Goal: Task Accomplishment & Management: Complete application form

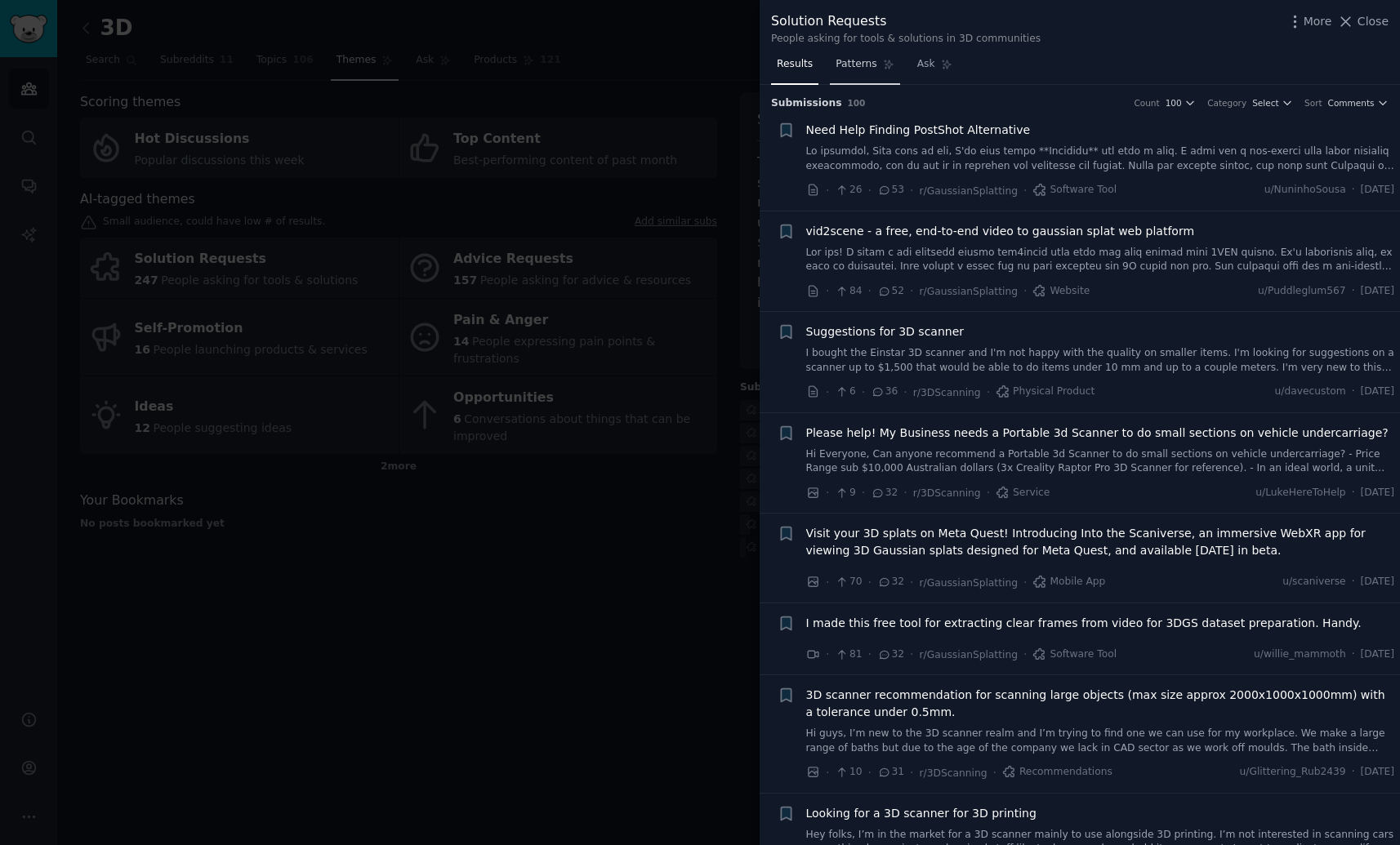
click at [873, 68] on span "Patterns" at bounding box center [856, 65] width 41 height 15
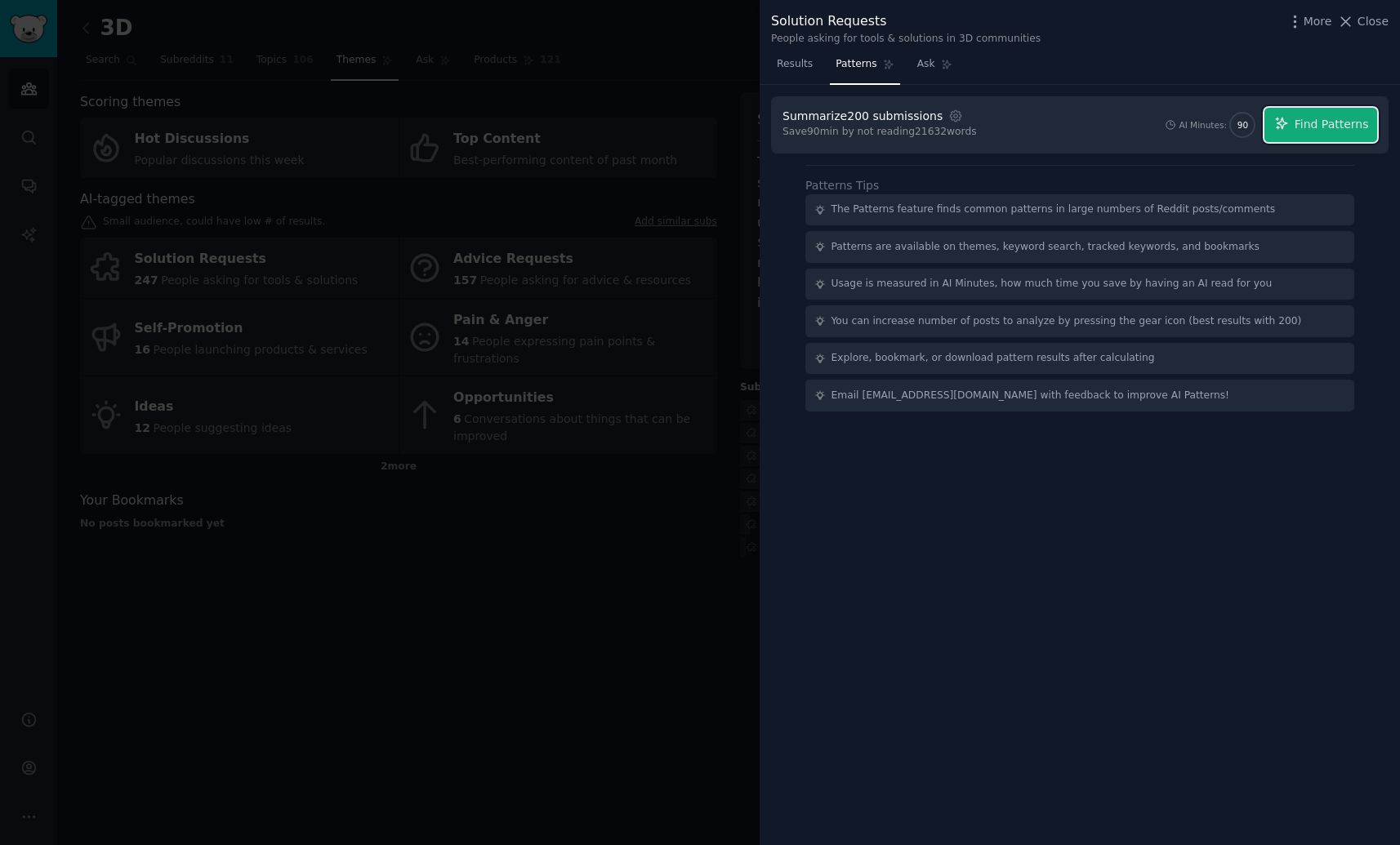
click at [1313, 126] on span "Find Patterns" at bounding box center [1332, 125] width 75 height 18
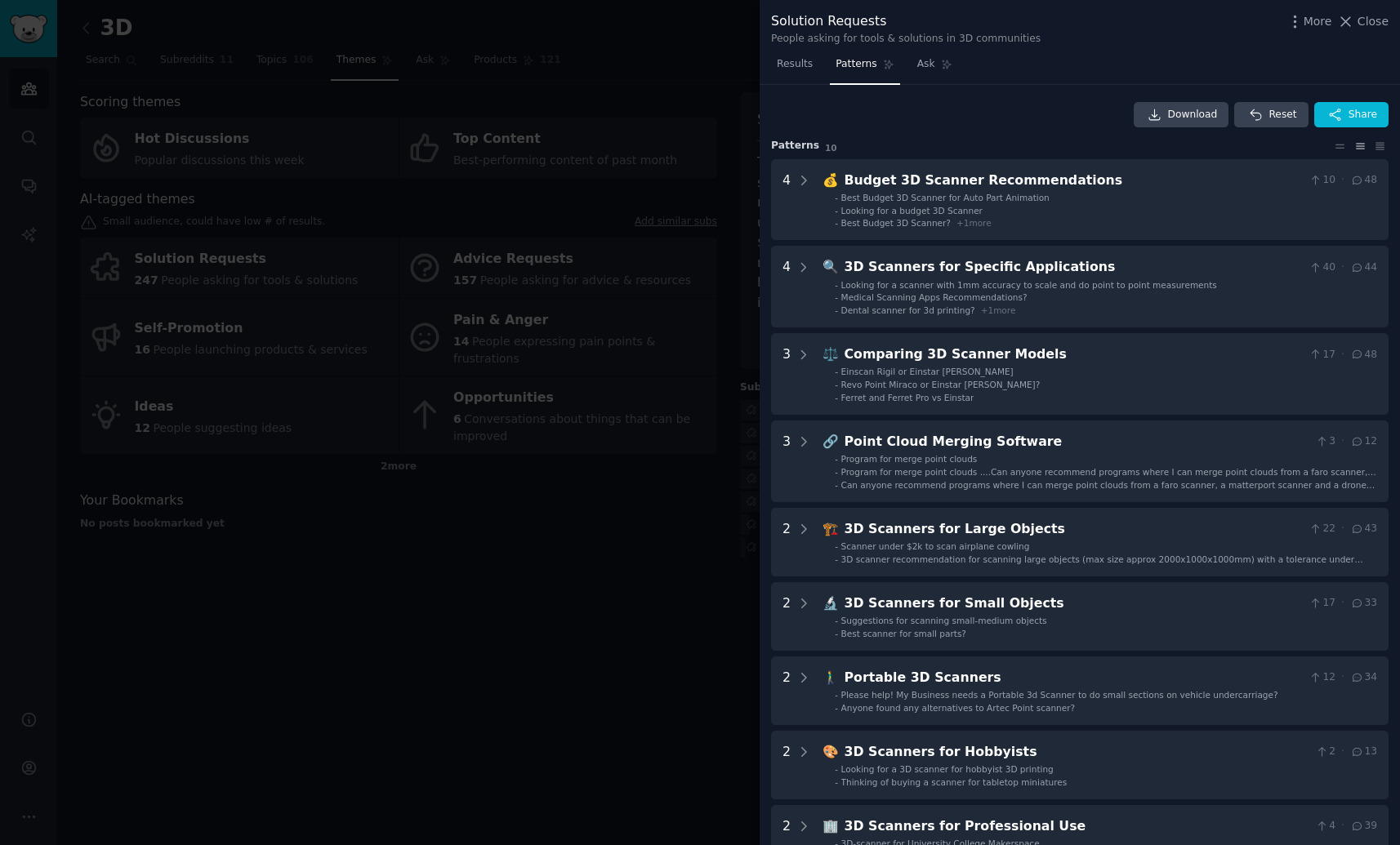
click at [805, 177] on icon at bounding box center [804, 181] width 15 height 15
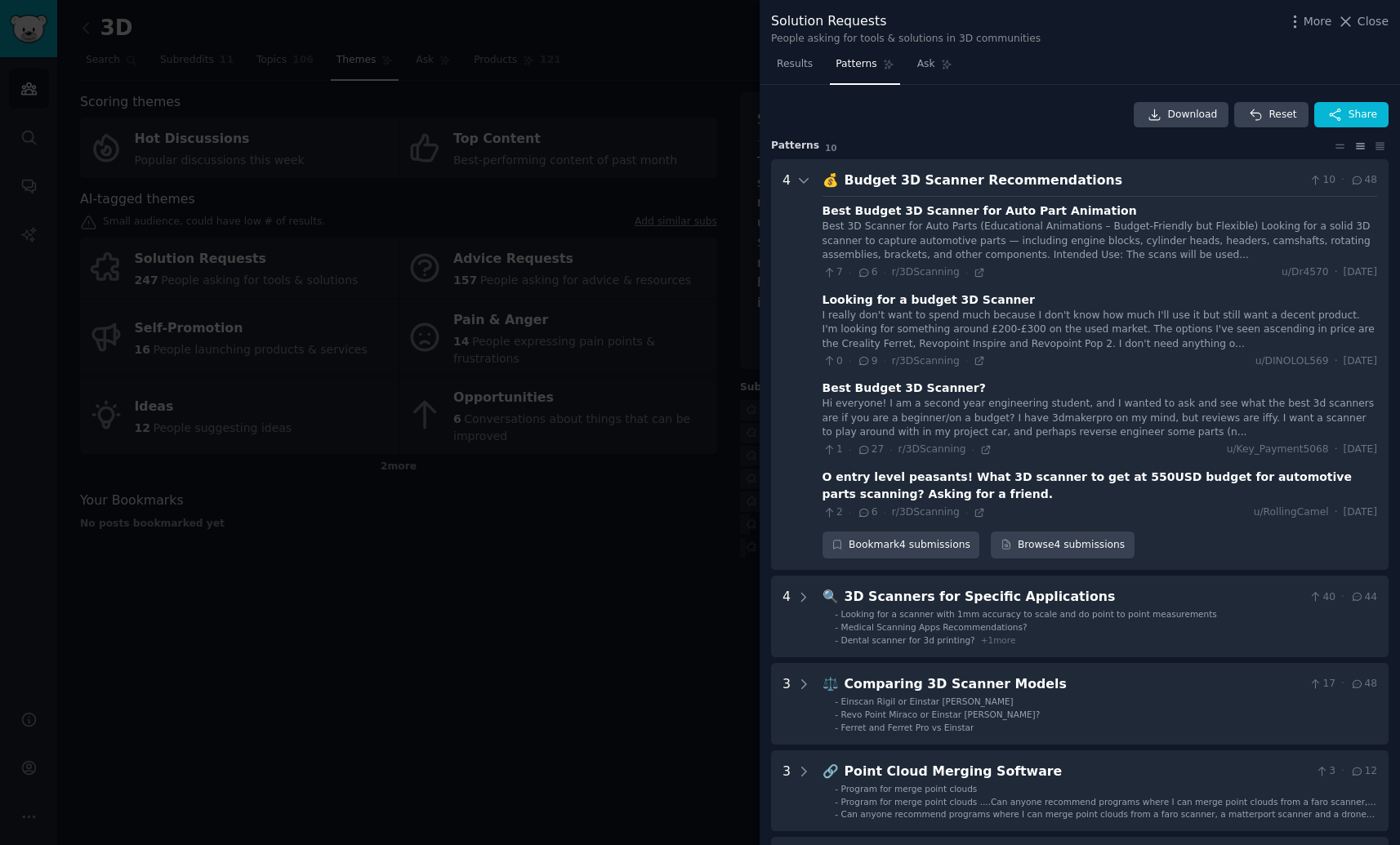
scroll to position [75, 0]
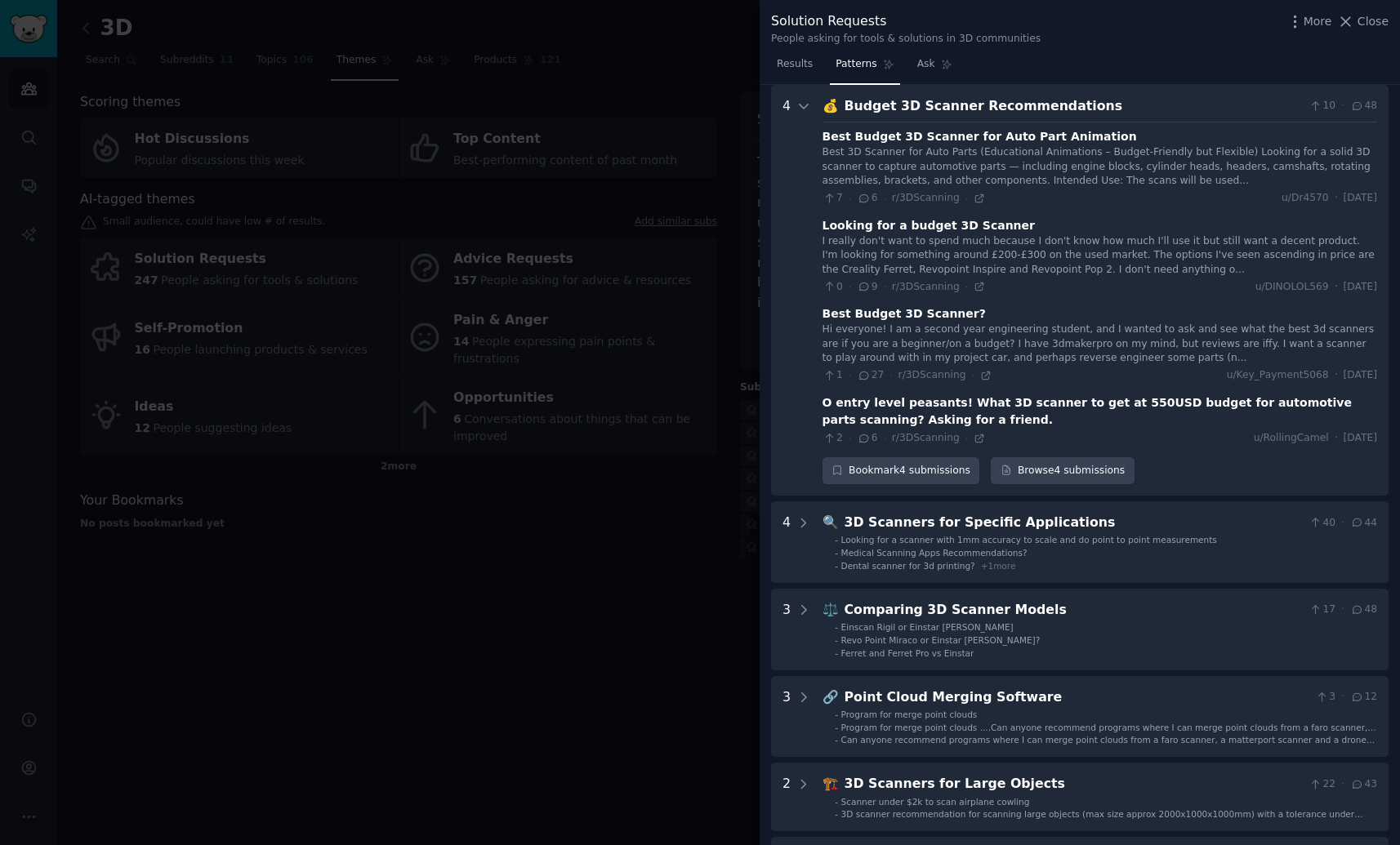
click at [800, 520] on icon at bounding box center [804, 524] width 15 height 15
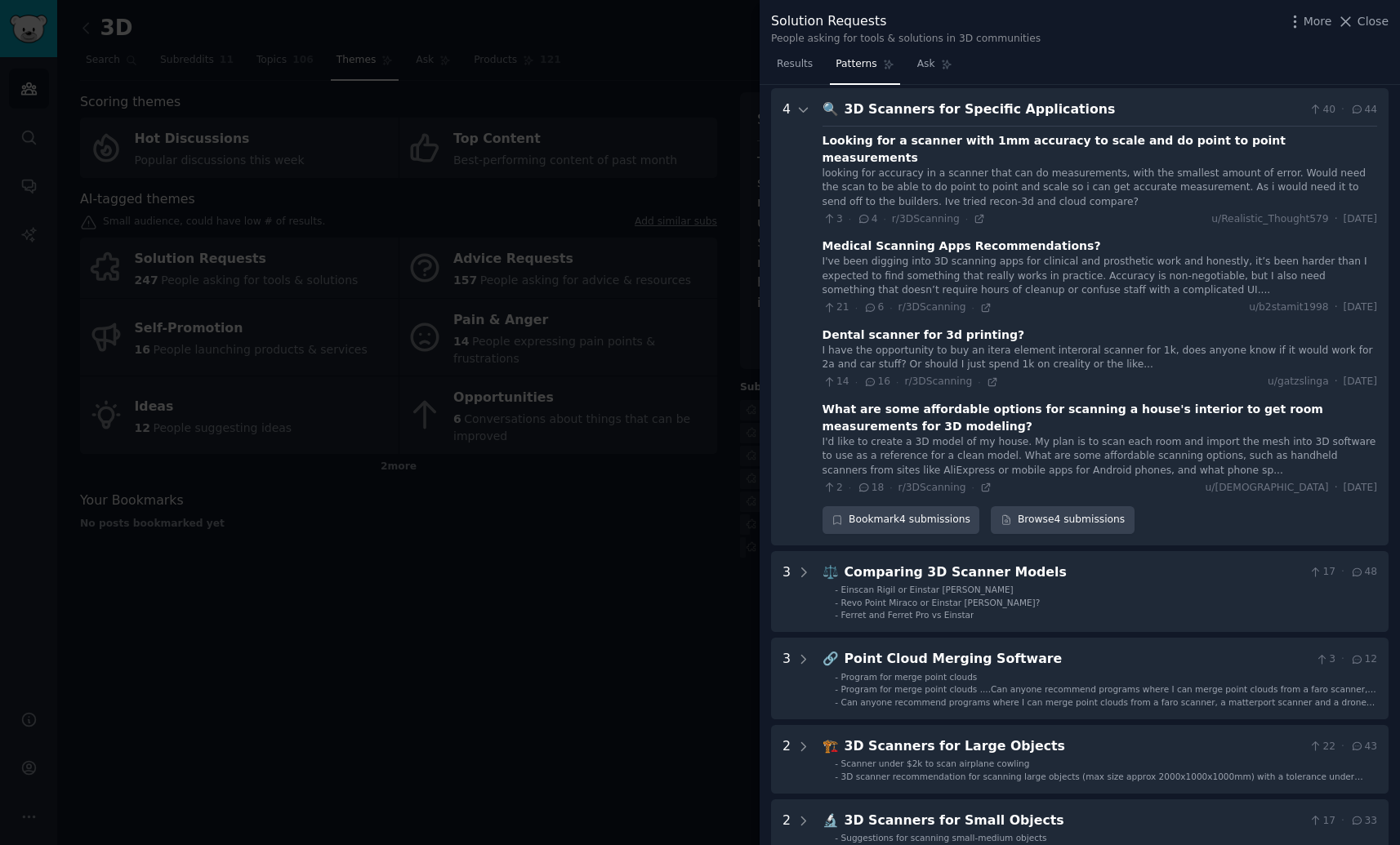
scroll to position [492, 0]
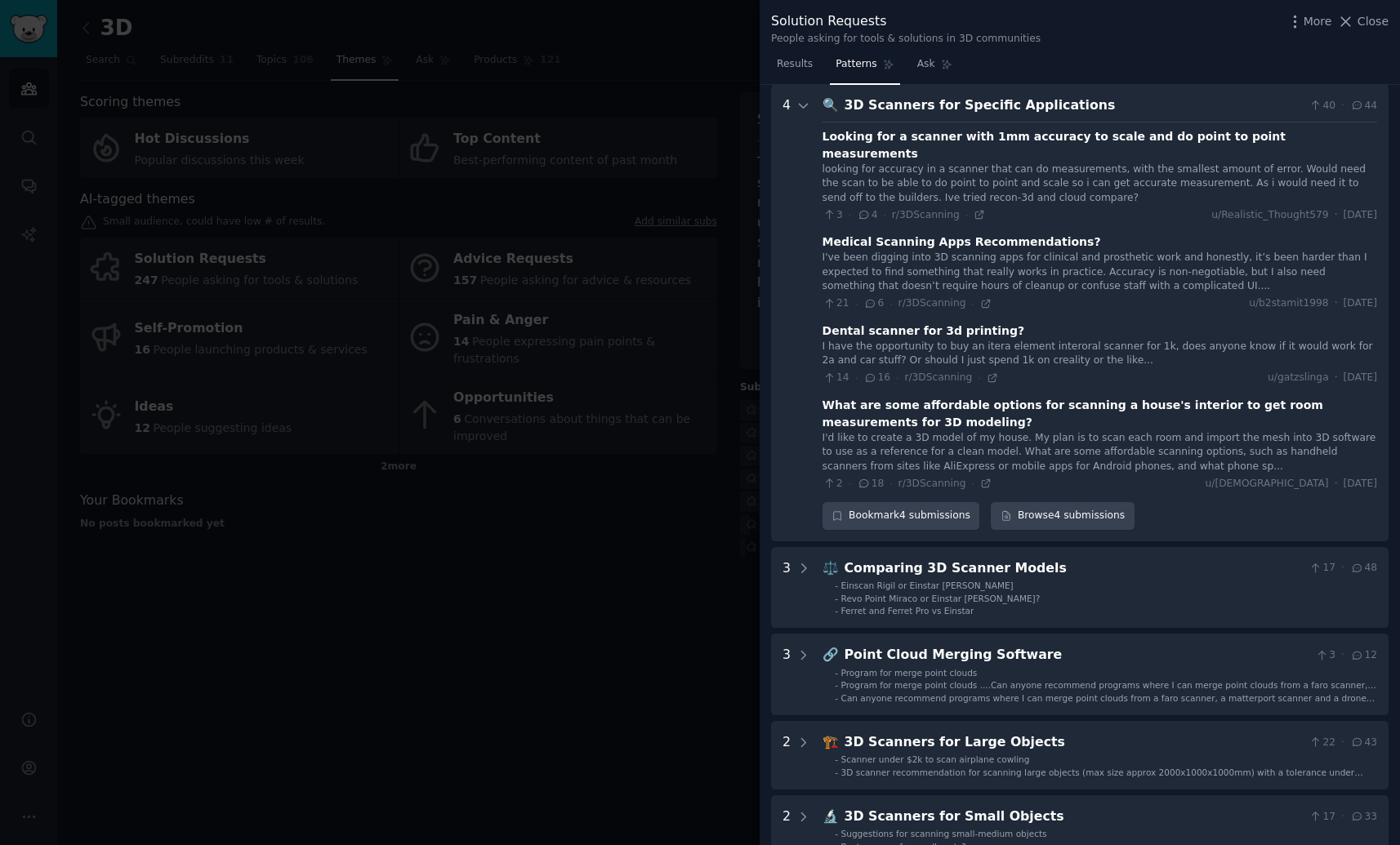
click at [808, 561] on icon at bounding box center [804, 568] width 15 height 15
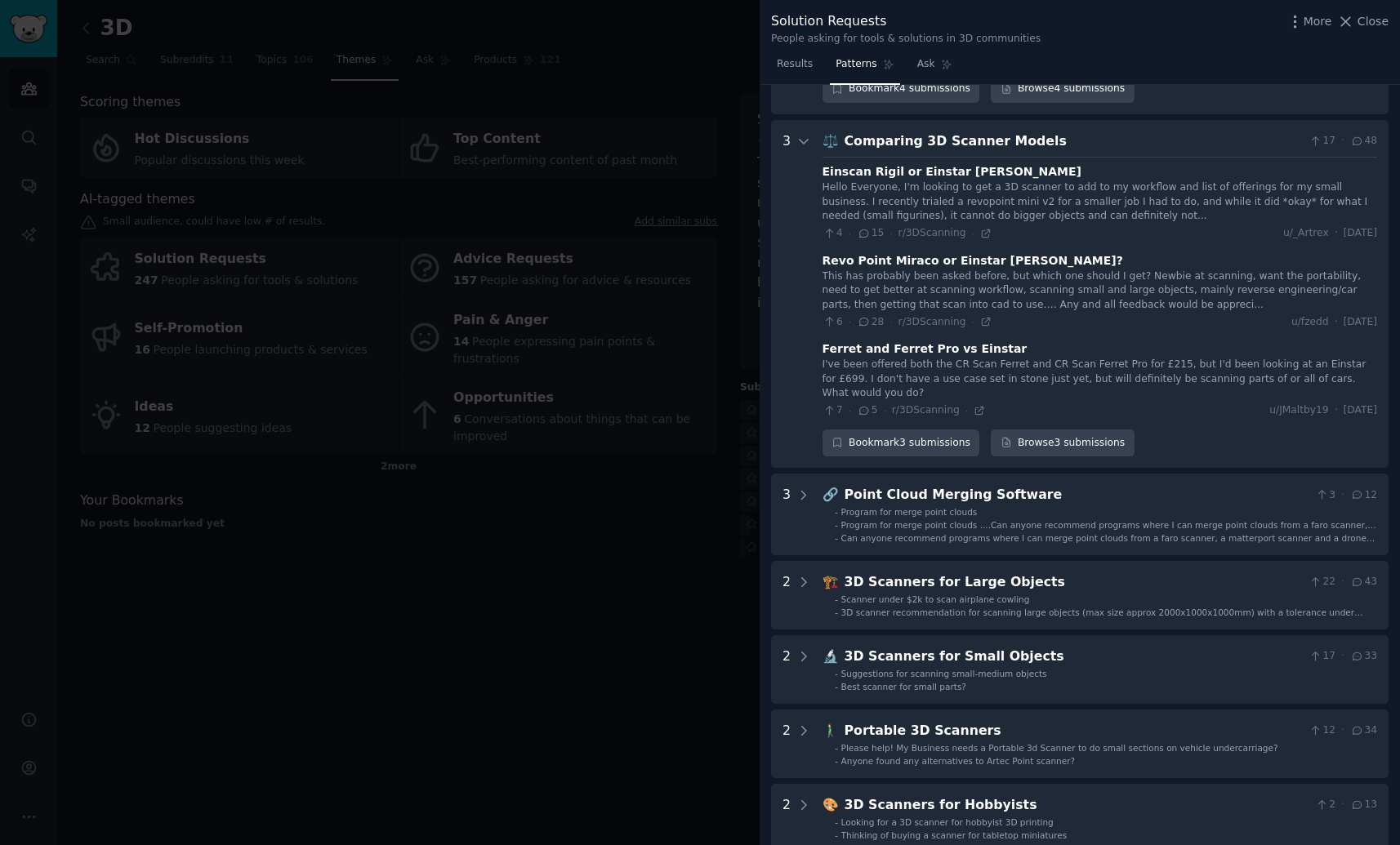
scroll to position [936, 0]
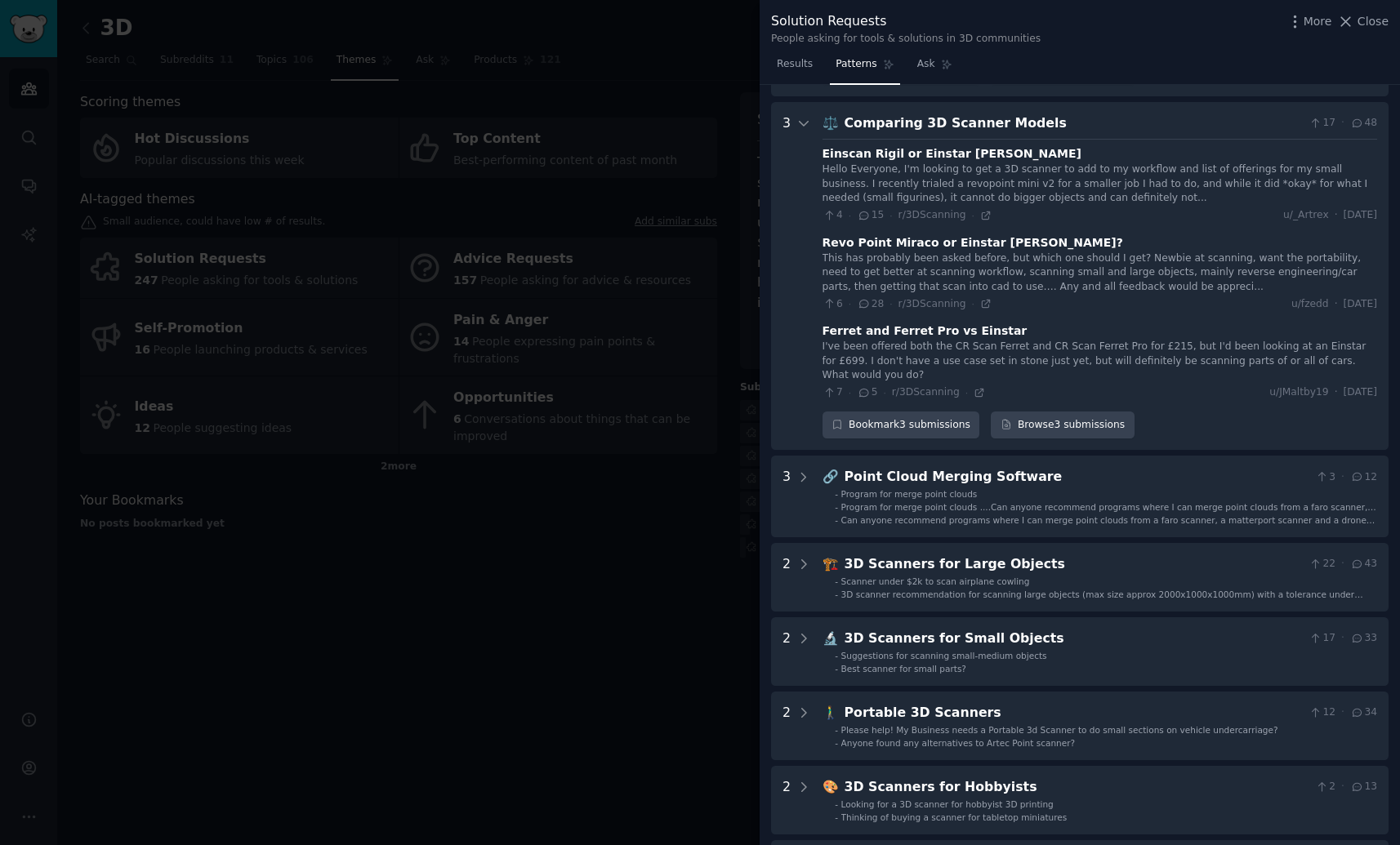
click at [805, 470] on icon at bounding box center [804, 478] width 15 height 15
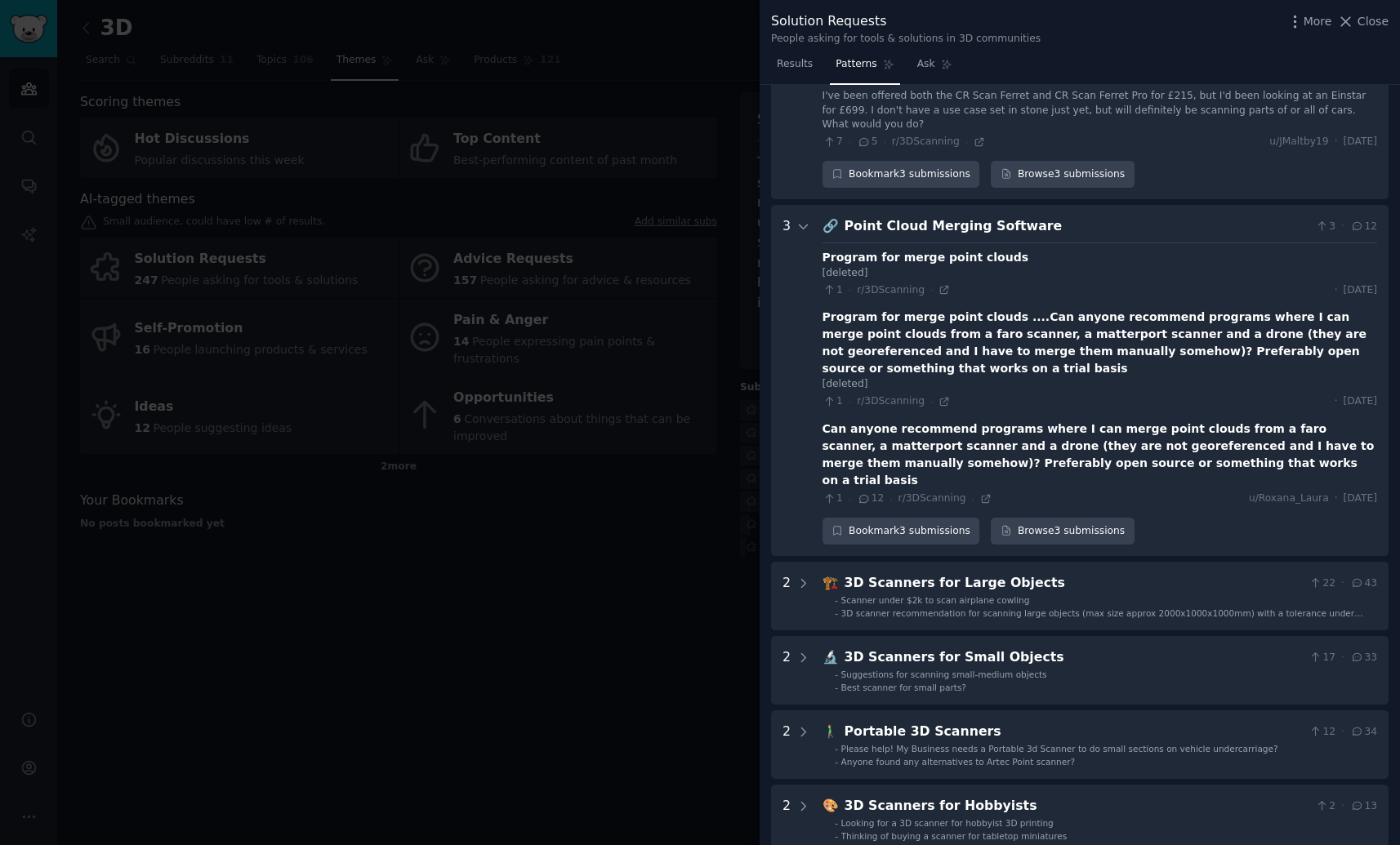
scroll to position [1291, 0]
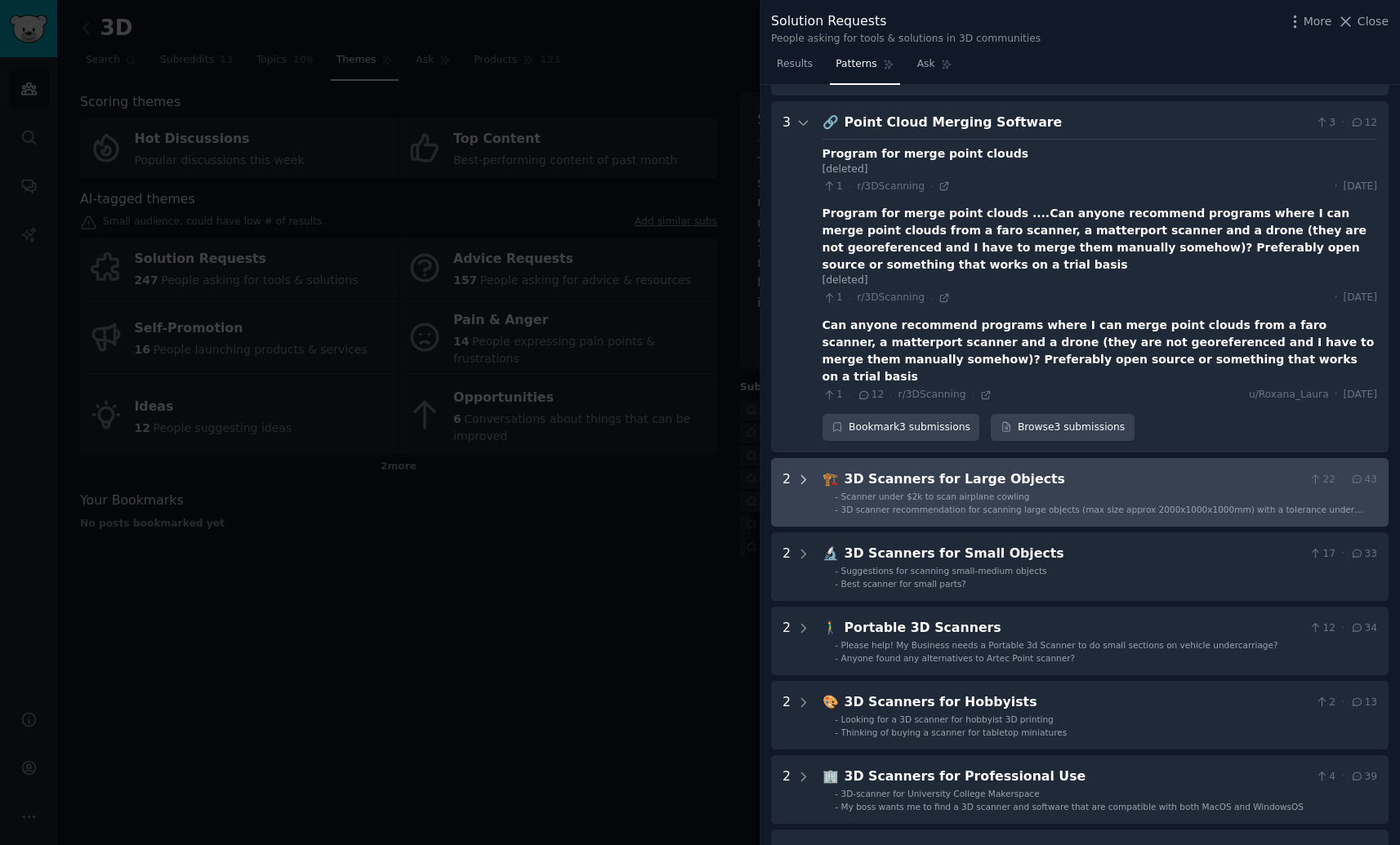
drag, startPoint x: 873, startPoint y: 68, endPoint x: 804, endPoint y: 446, distance: 384.2
click at [804, 475] on icon at bounding box center [804, 479] width 4 height 8
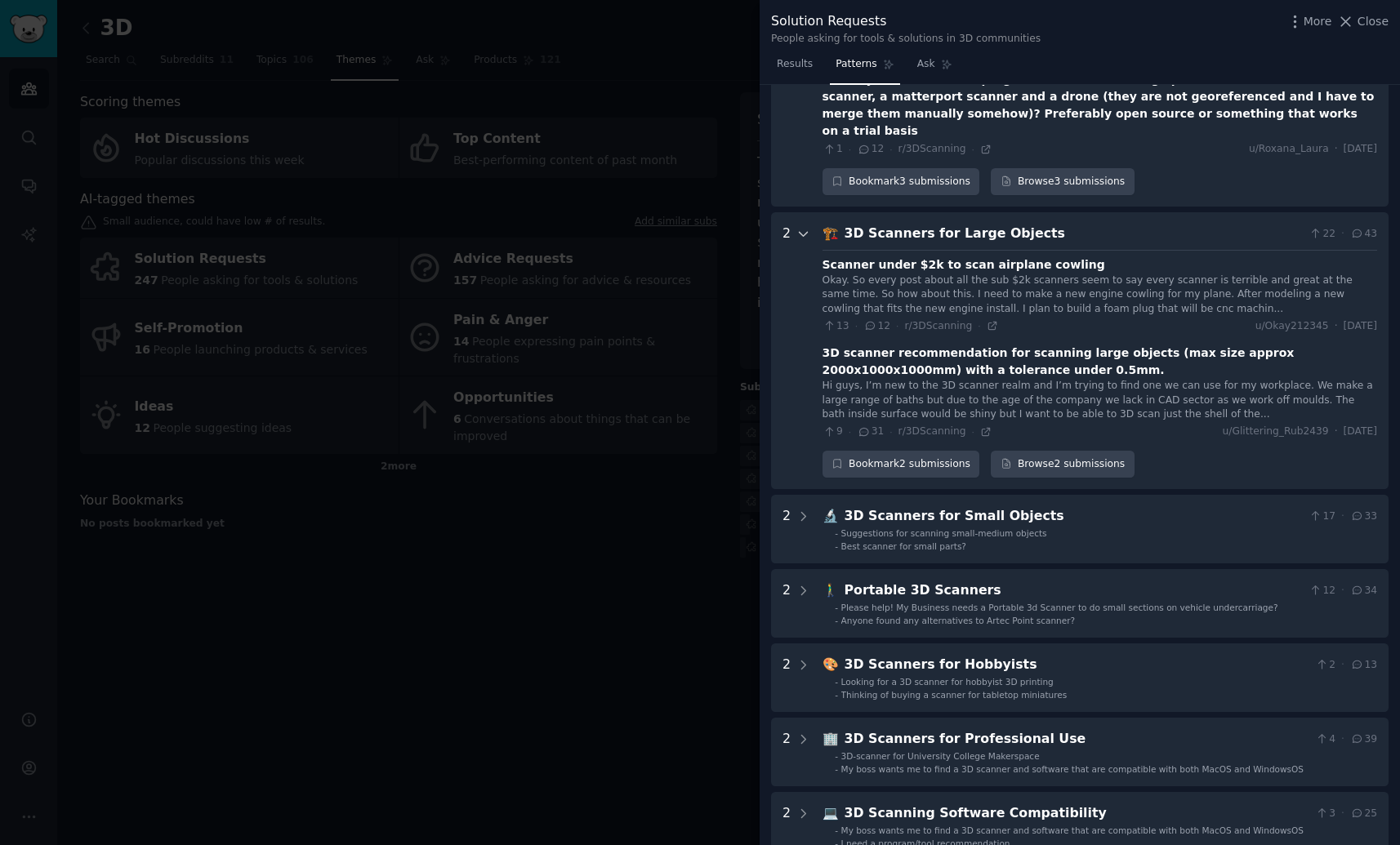
scroll to position [1631, 0]
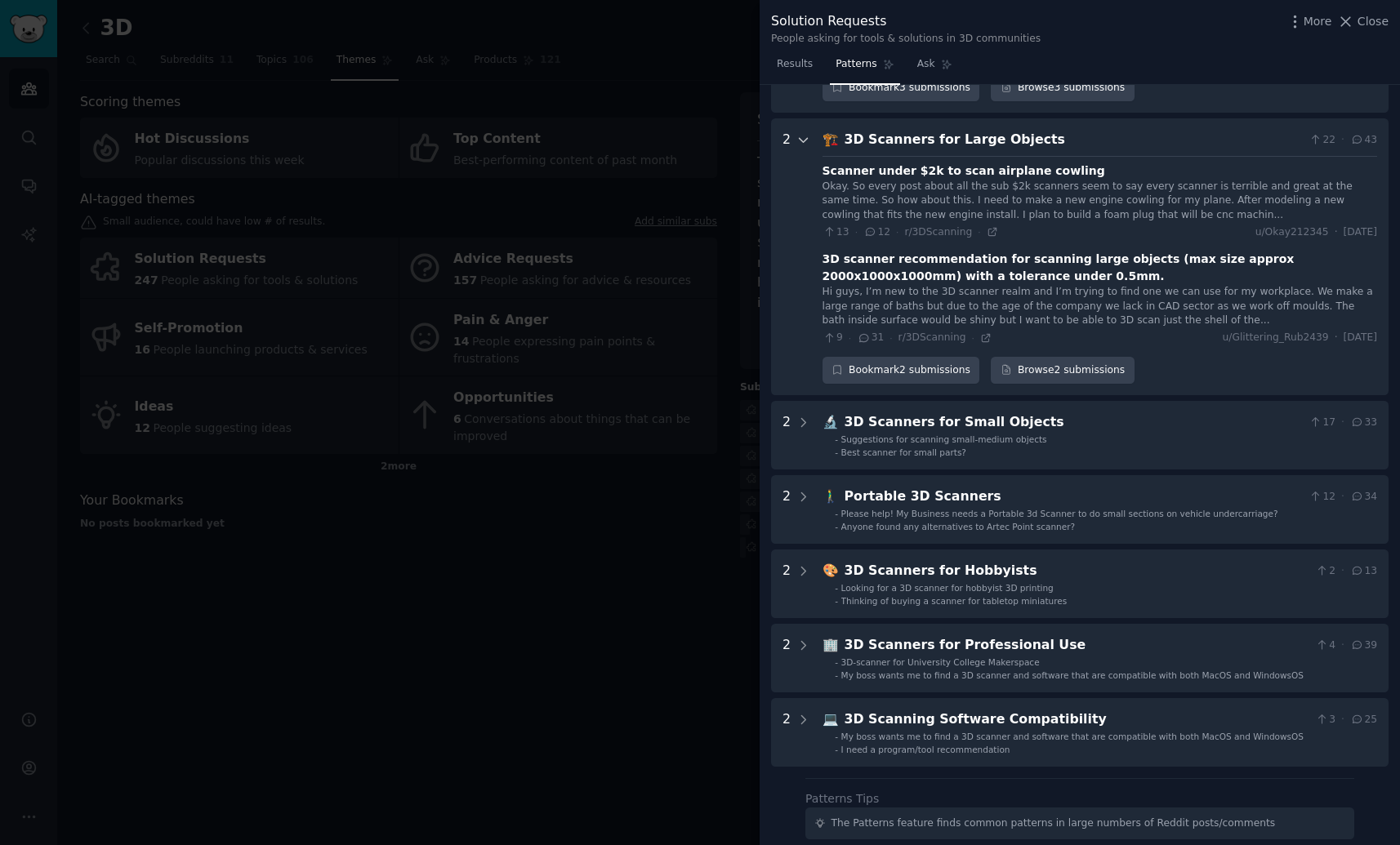
click at [802, 416] on icon at bounding box center [804, 423] width 15 height 15
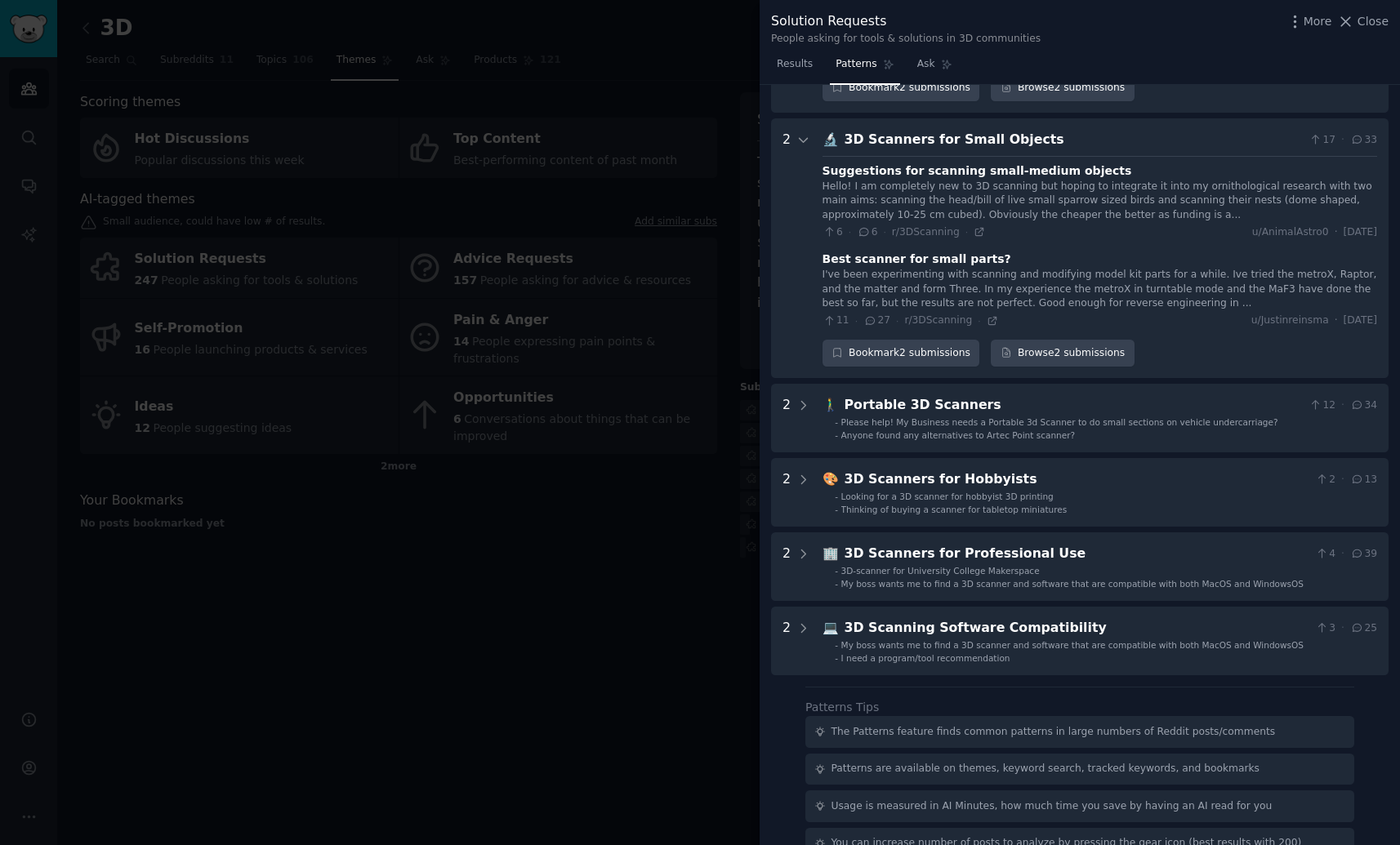
click at [802, 399] on icon at bounding box center [804, 406] width 15 height 15
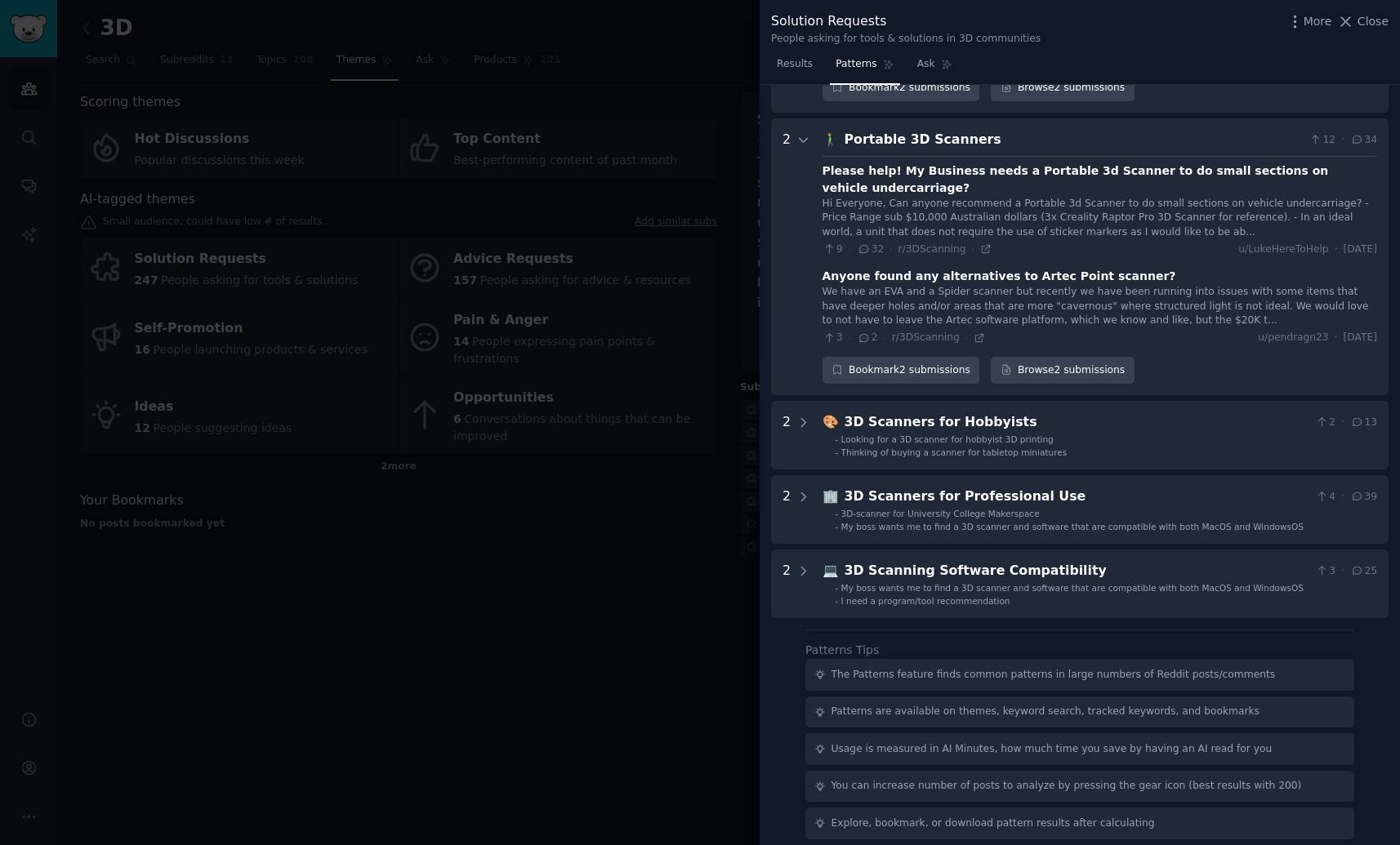
click at [803, 418] on icon at bounding box center [804, 422] width 4 height 8
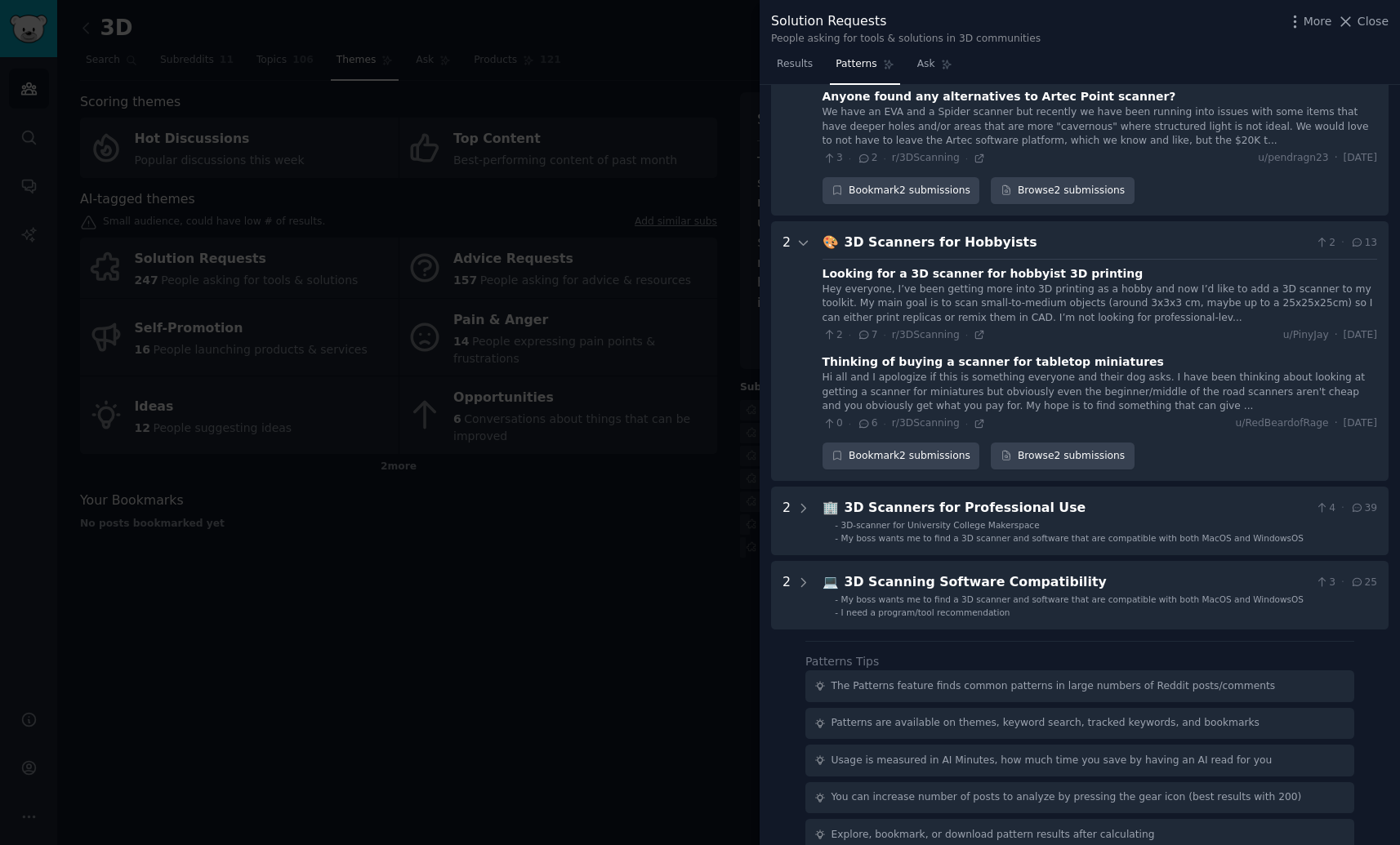
scroll to position [2384, 0]
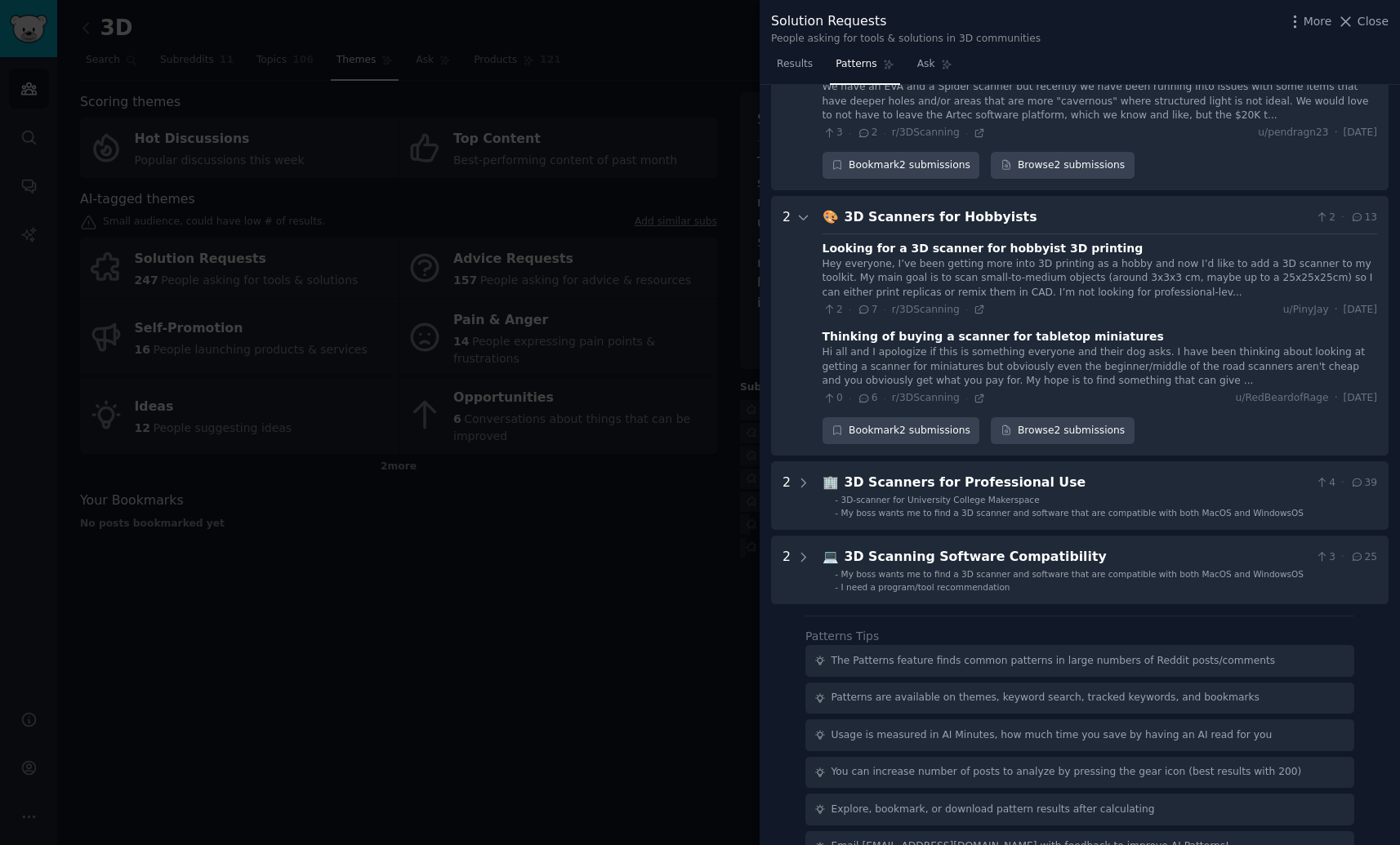
click at [800, 473] on div at bounding box center [804, 496] width 15 height 46
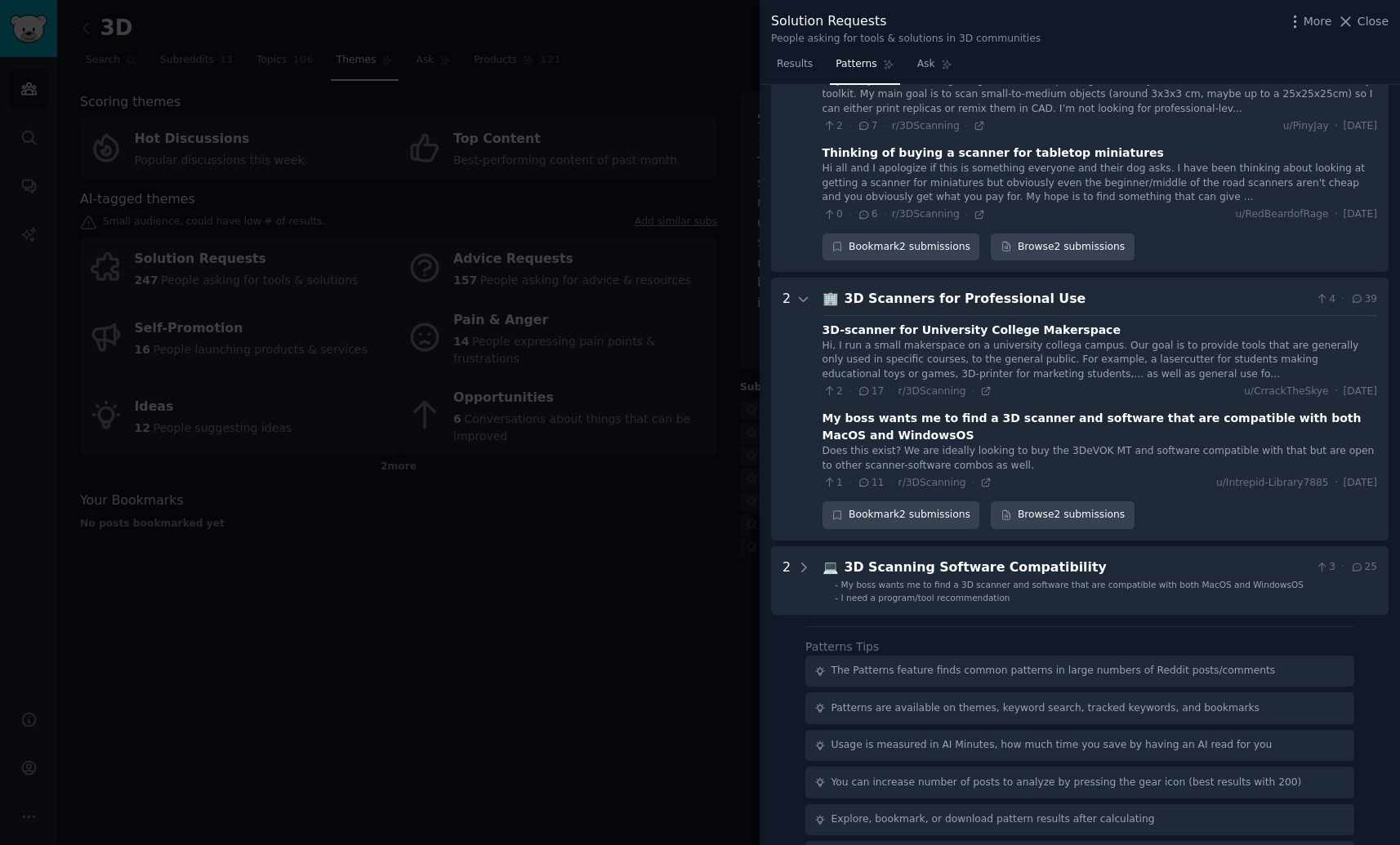
scroll to position [2577, 0]
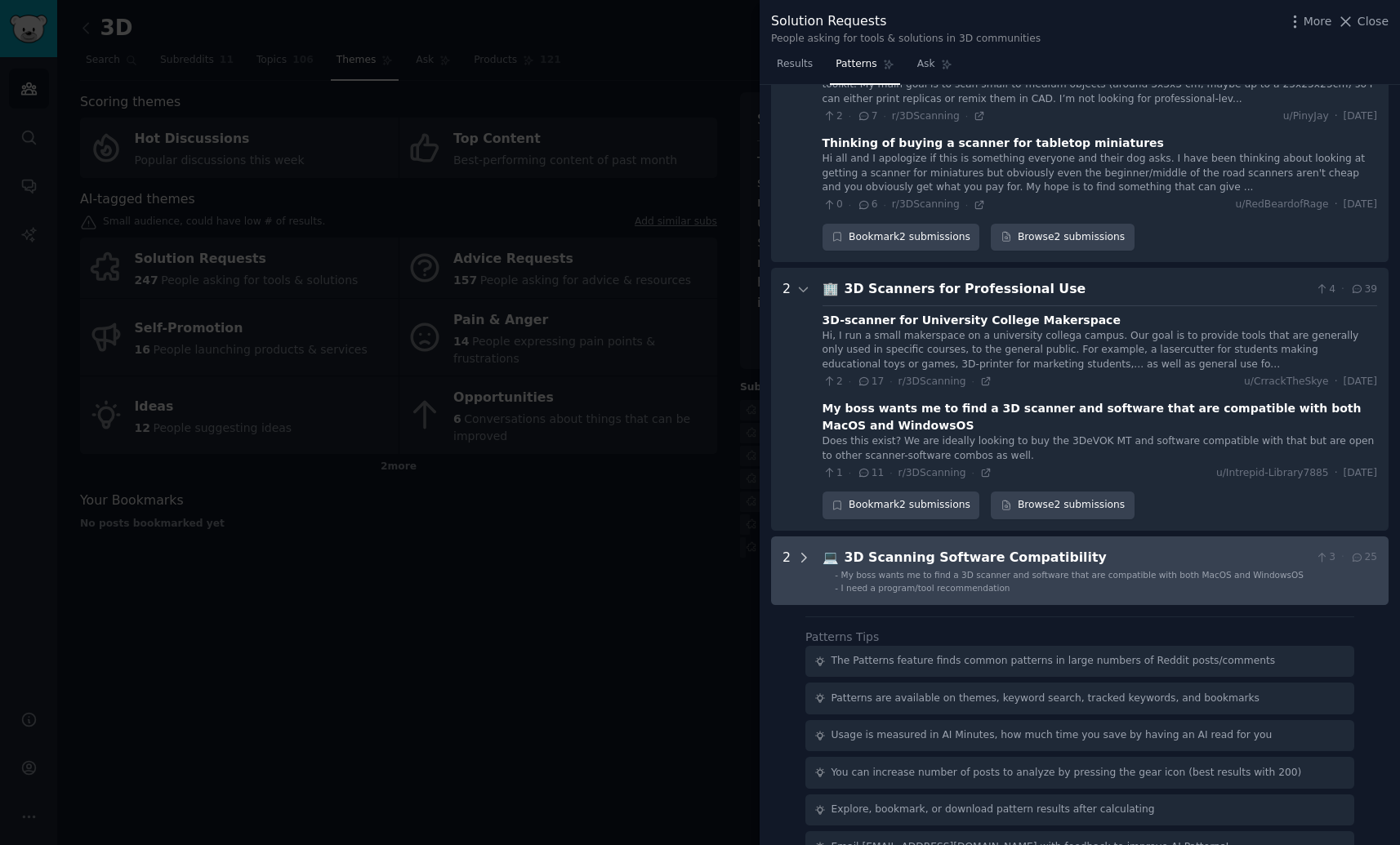
drag, startPoint x: 804, startPoint y: 446, endPoint x: 802, endPoint y: 524, distance: 78.0
click at [802, 551] on icon at bounding box center [804, 558] width 15 height 15
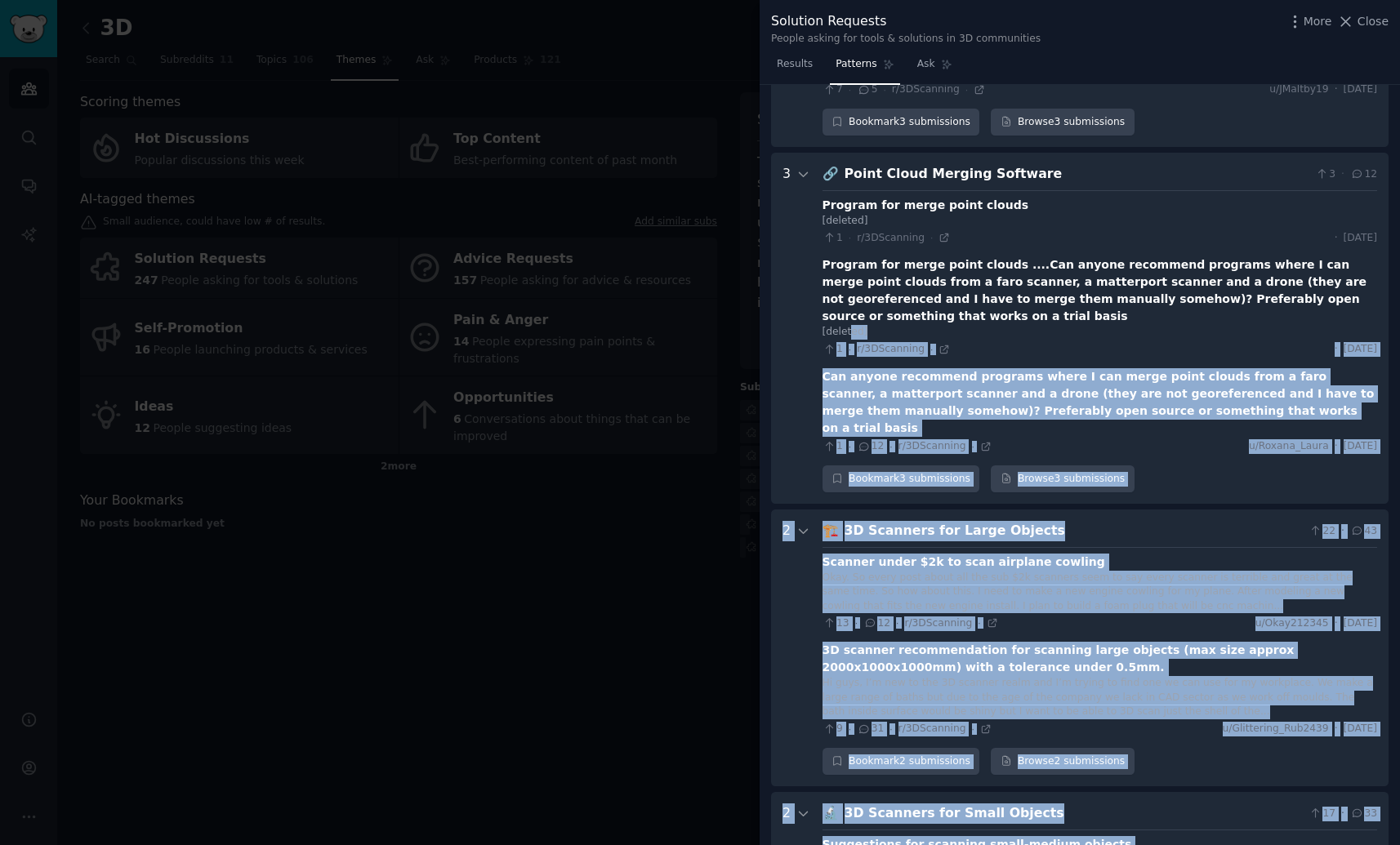
scroll to position [0, 0]
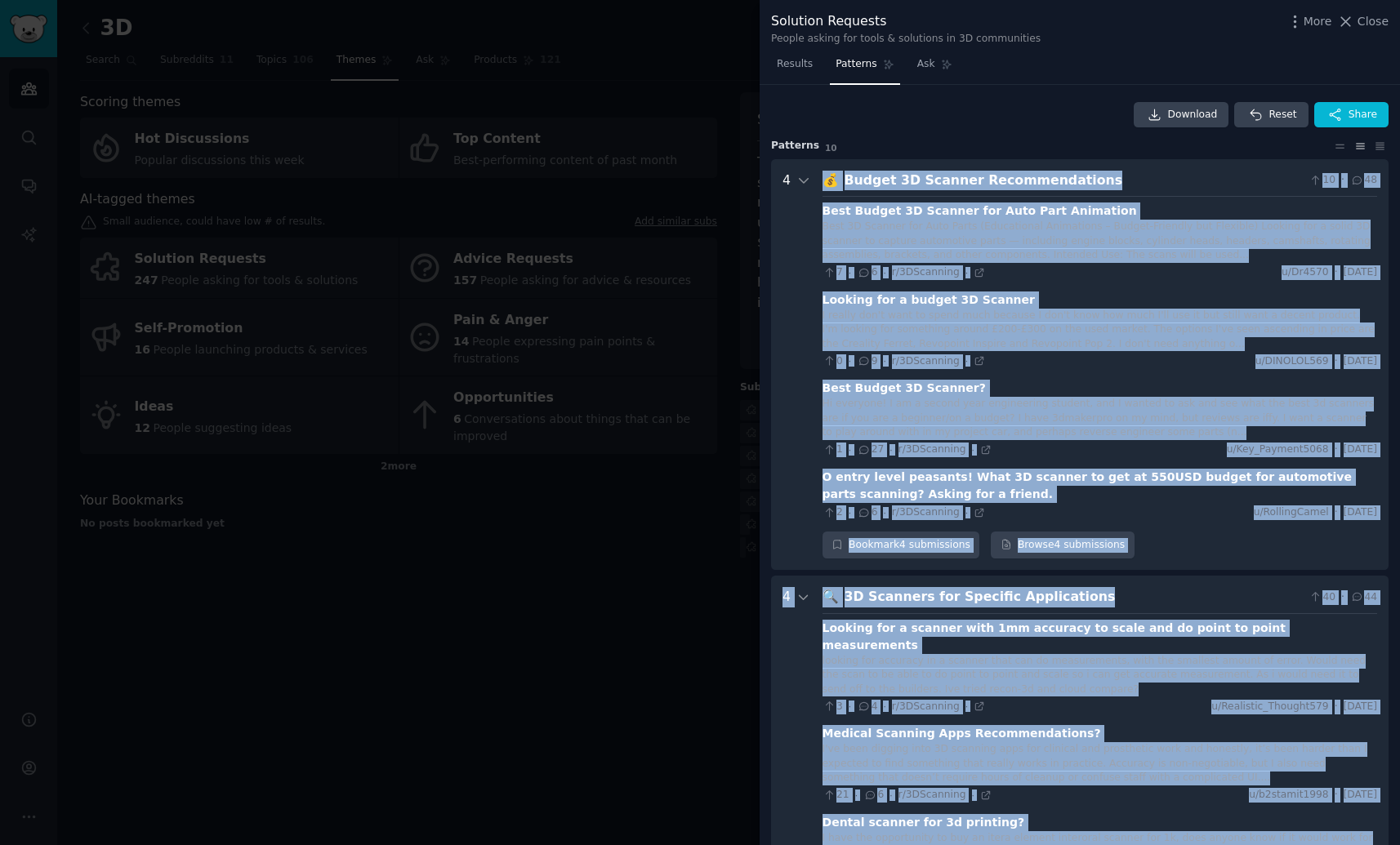
drag, startPoint x: 802, startPoint y: 524, endPoint x: 818, endPoint y: 182, distance: 342.4
click at [818, 182] on div "Download Reset Share Pattern s 10 4 💰 Budget 3D Scanner Recommendations 10 · 48…" at bounding box center [1080, 465] width 640 height 761
copy div "💰 Loremi 6D Sitamet Consecteturadip 55 · 36 Elit Seddoe 0T Incidid utl Etdo Mag…"
click at [1122, 200] on div "Best Budget 3D Scanner for Auto Part Animation Best 3D Scanner for Auto Parts (…" at bounding box center [1100, 357] width 555 height 324
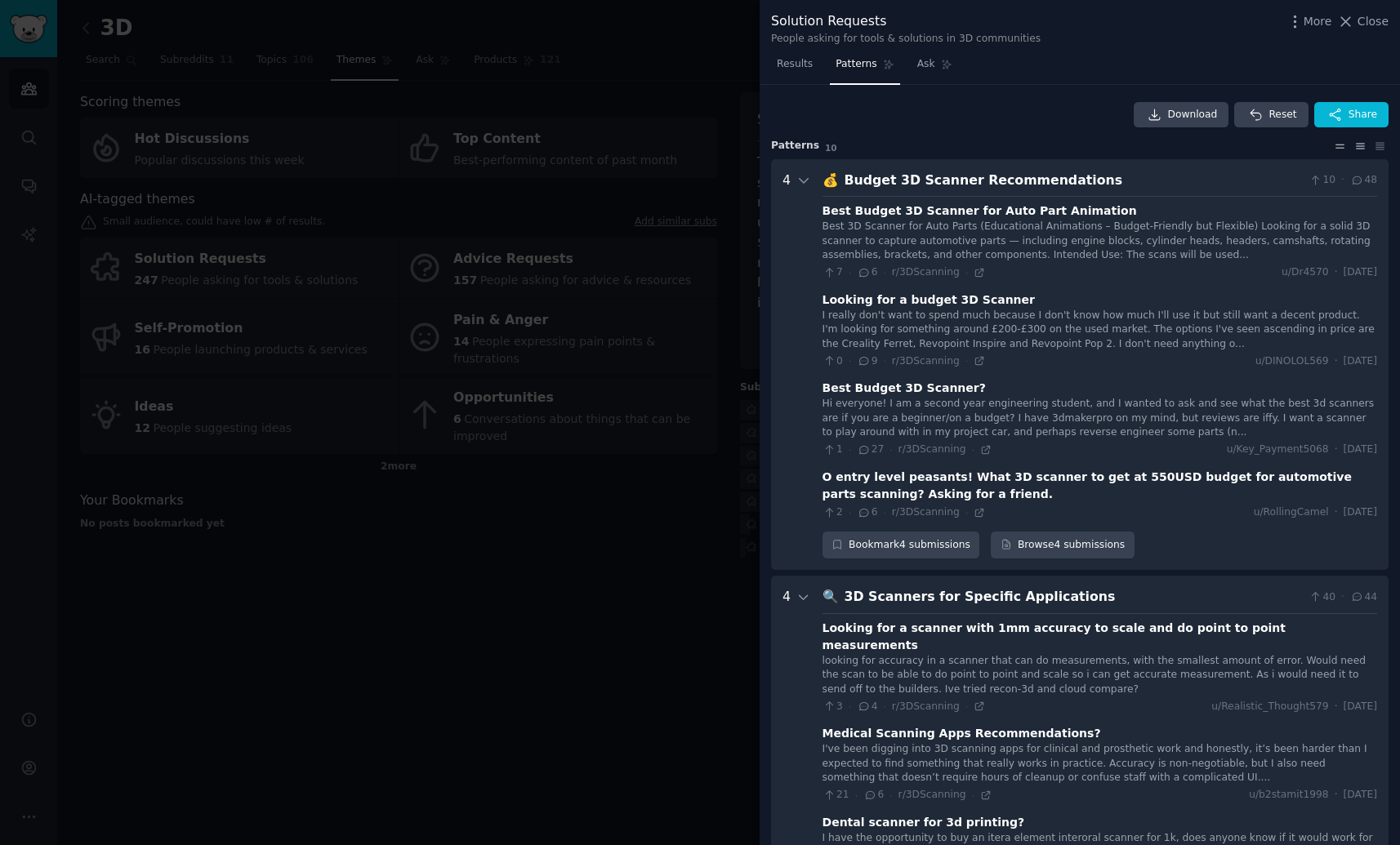
click at [1334, 150] on icon at bounding box center [1340, 146] width 18 height 11
click at [1371, 146] on icon at bounding box center [1380, 146] width 18 height 11
click at [1357, 144] on icon at bounding box center [1360, 146] width 8 height 5
click at [1304, 20] on icon "button" at bounding box center [1295, 21] width 18 height 18
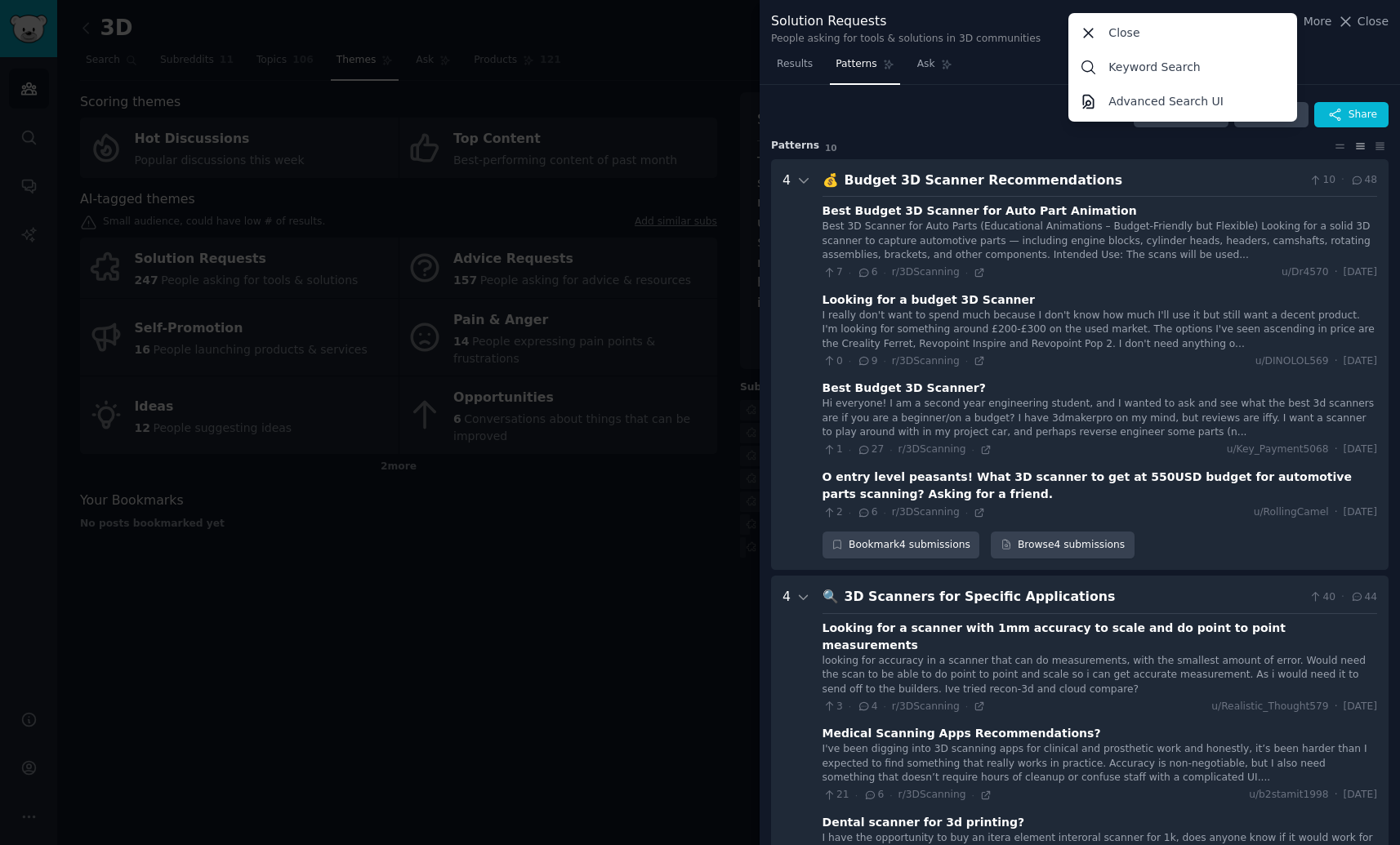
click at [948, 103] on div "Download Reset Share" at bounding box center [1080, 115] width 617 height 26
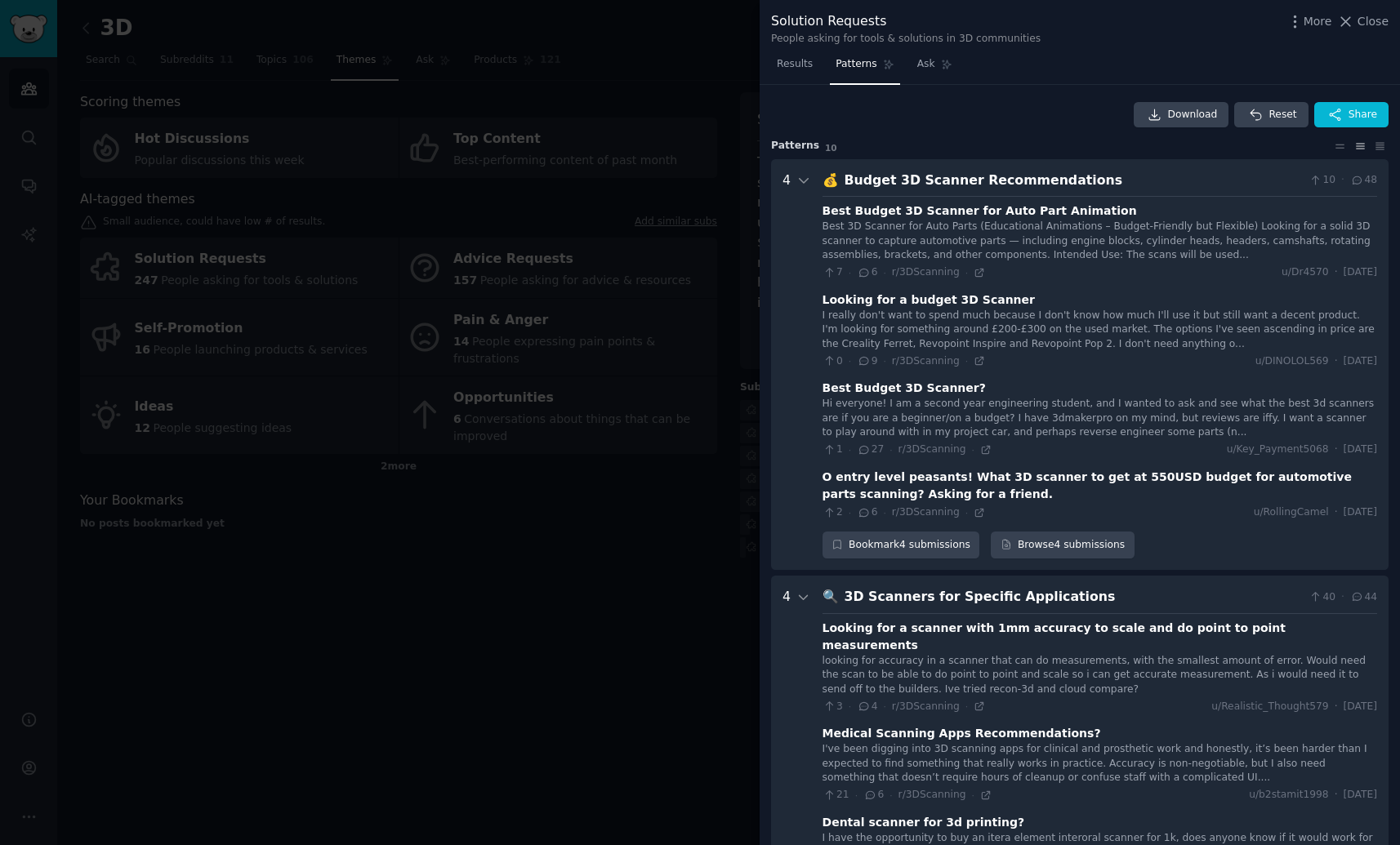
click at [620, 491] on div at bounding box center [700, 422] width 1400 height 845
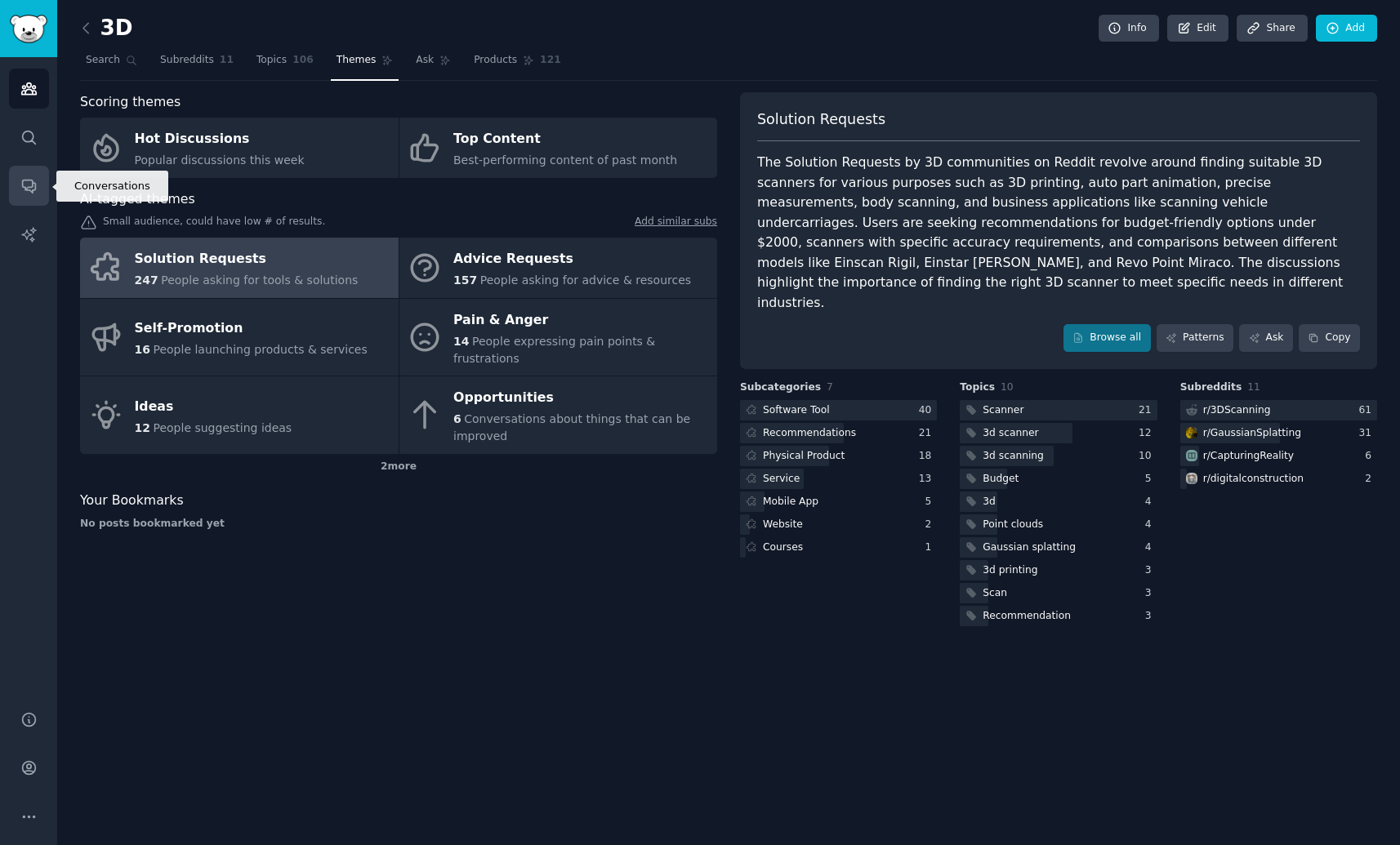
click at [39, 189] on link "Conversations" at bounding box center [29, 185] width 40 height 40
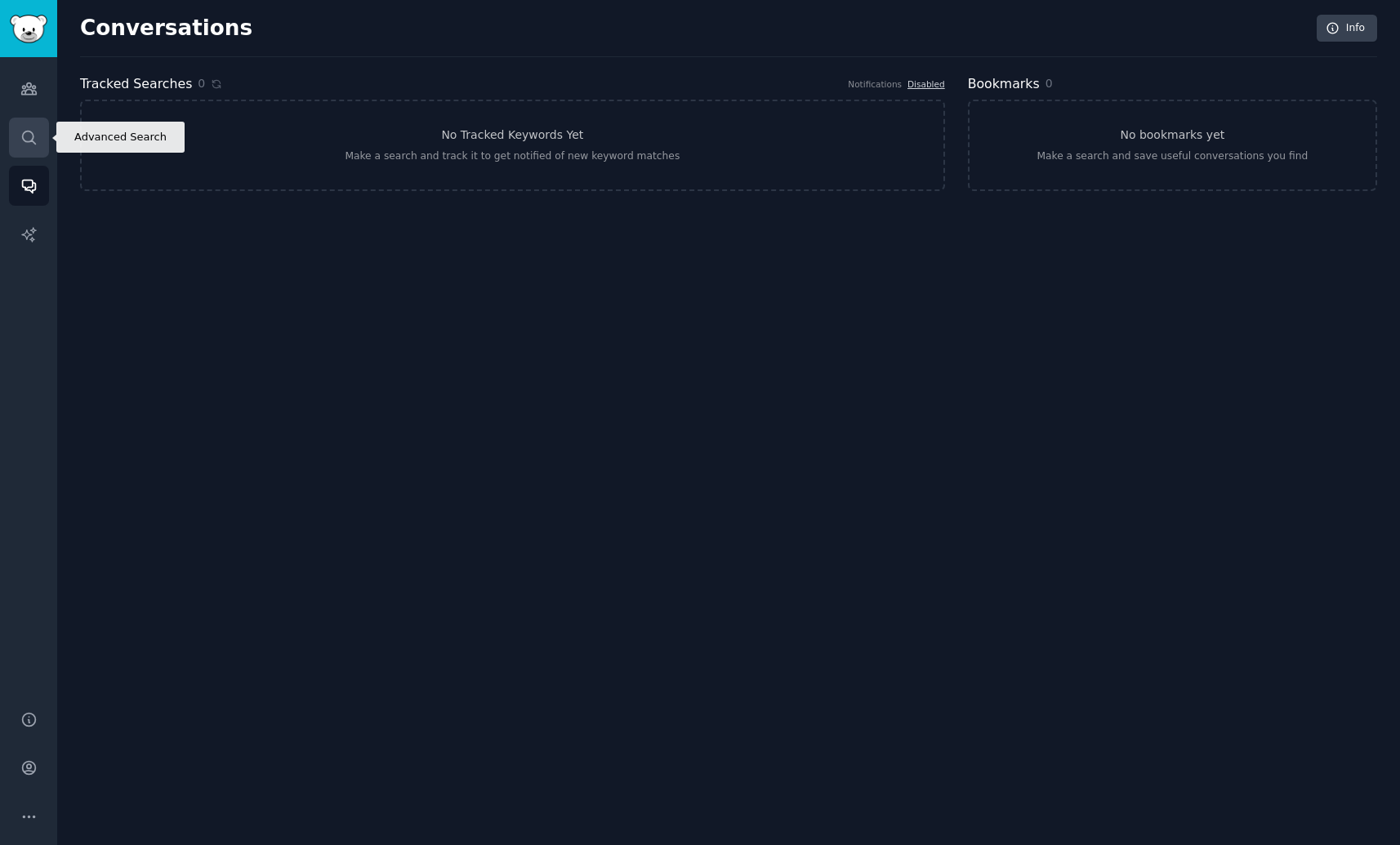
click at [33, 140] on icon "Sidebar" at bounding box center [29, 137] width 18 height 18
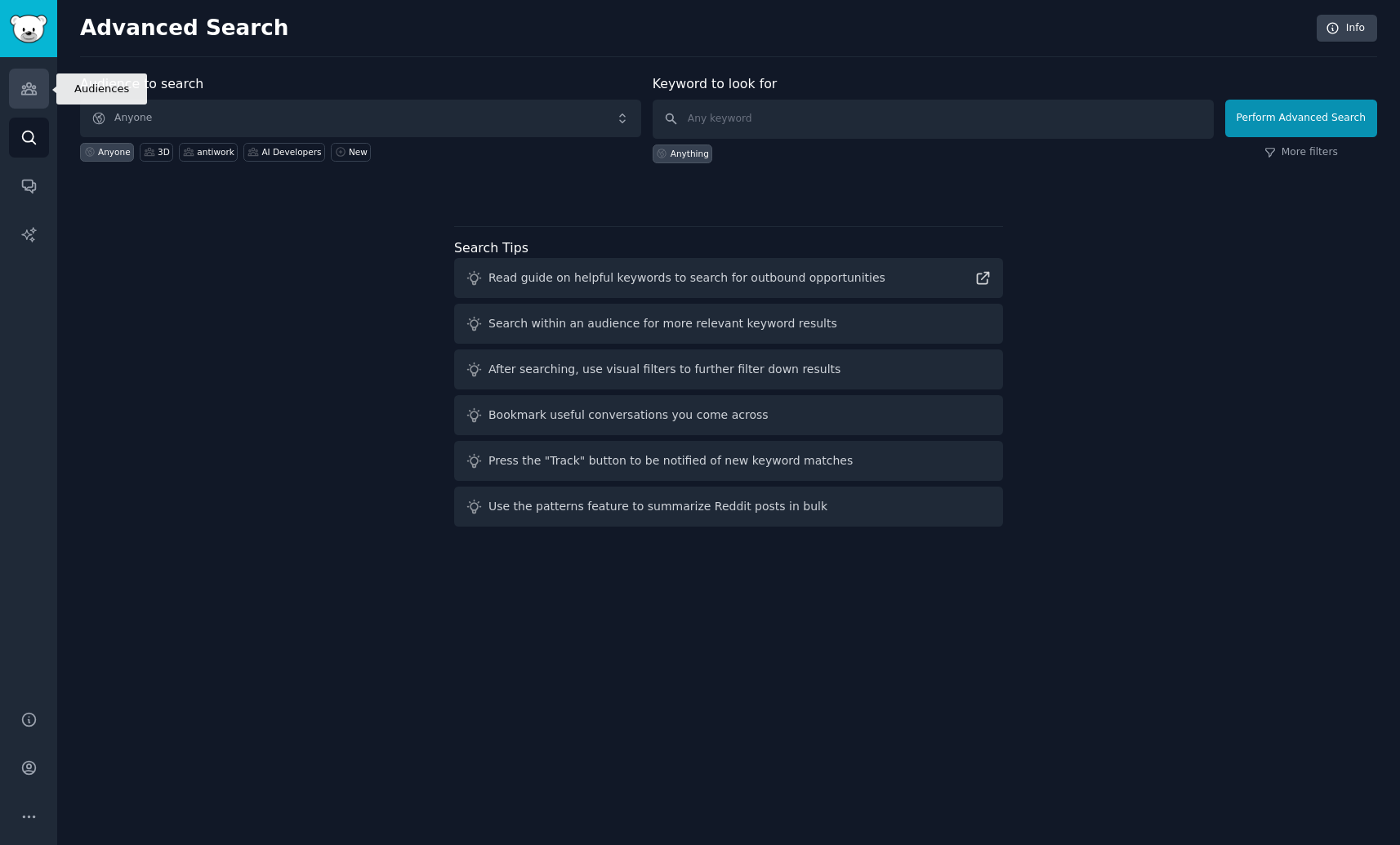
click at [34, 99] on link "Audiences" at bounding box center [29, 88] width 40 height 40
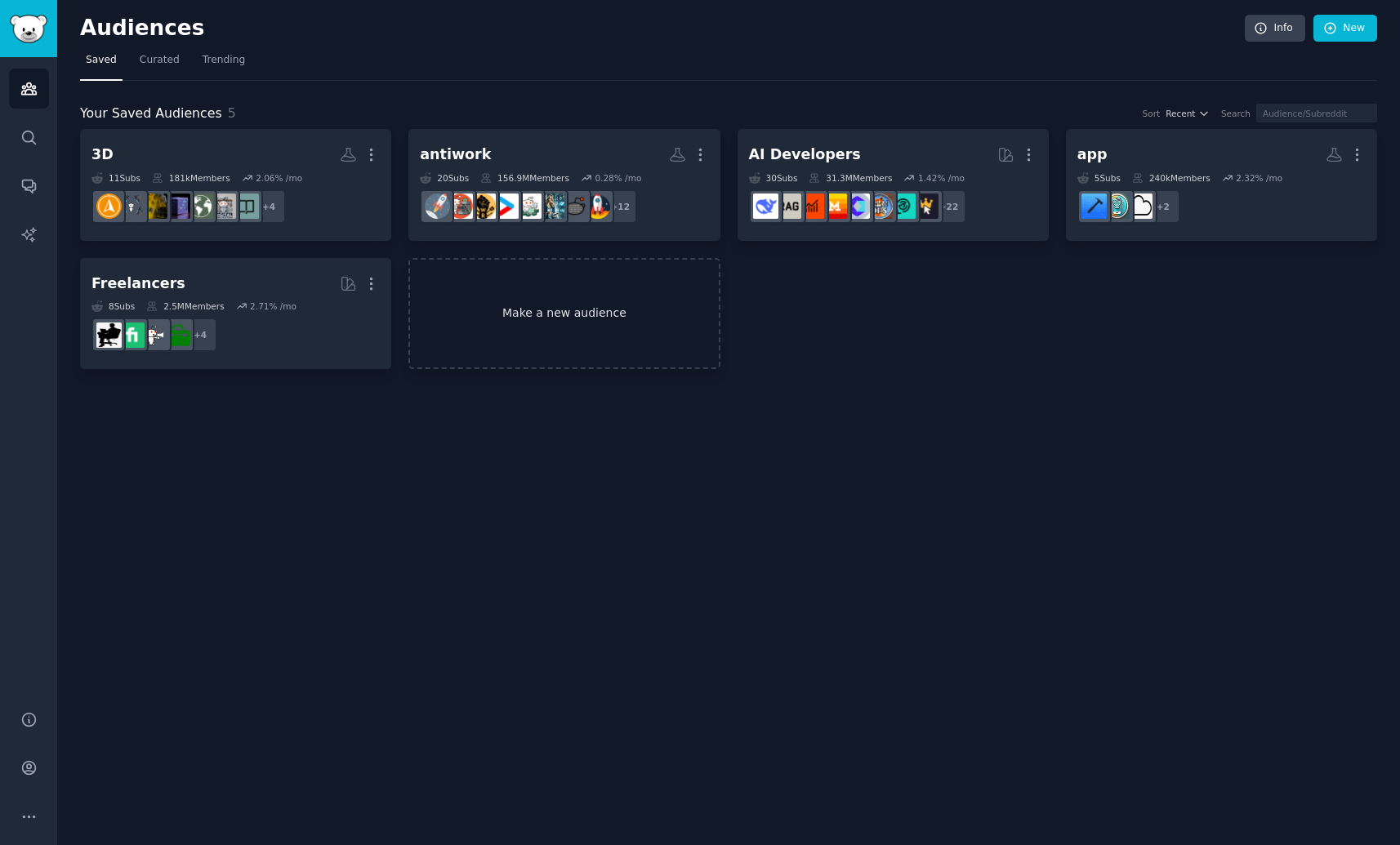
click at [559, 342] on link "Make a new audience" at bounding box center [564, 314] width 311 height 112
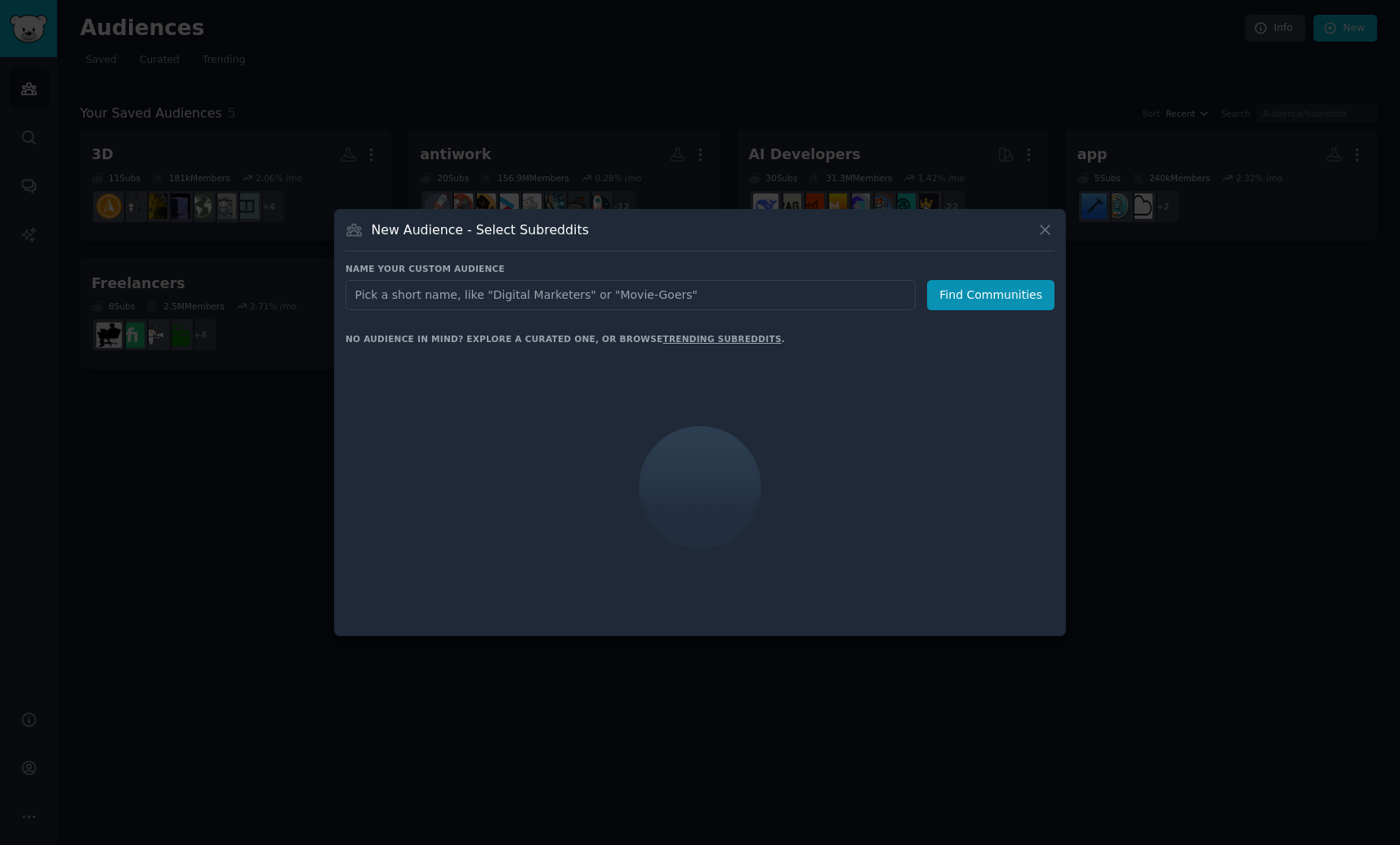
click at [565, 296] on input "text" at bounding box center [630, 295] width 570 height 30
type input "c"
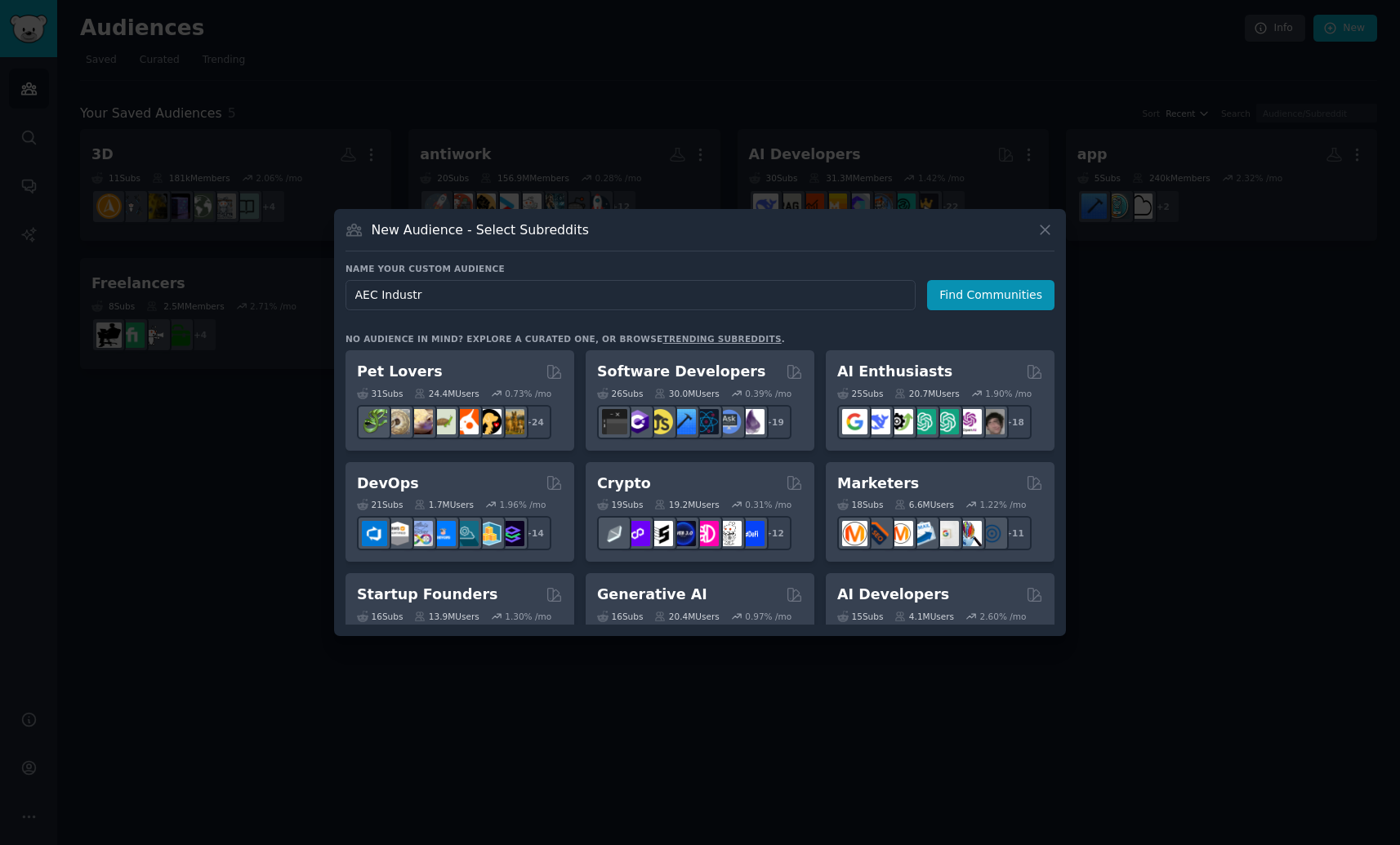
type input "AEC Industry"
click button "Find Communities" at bounding box center [991, 295] width 127 height 30
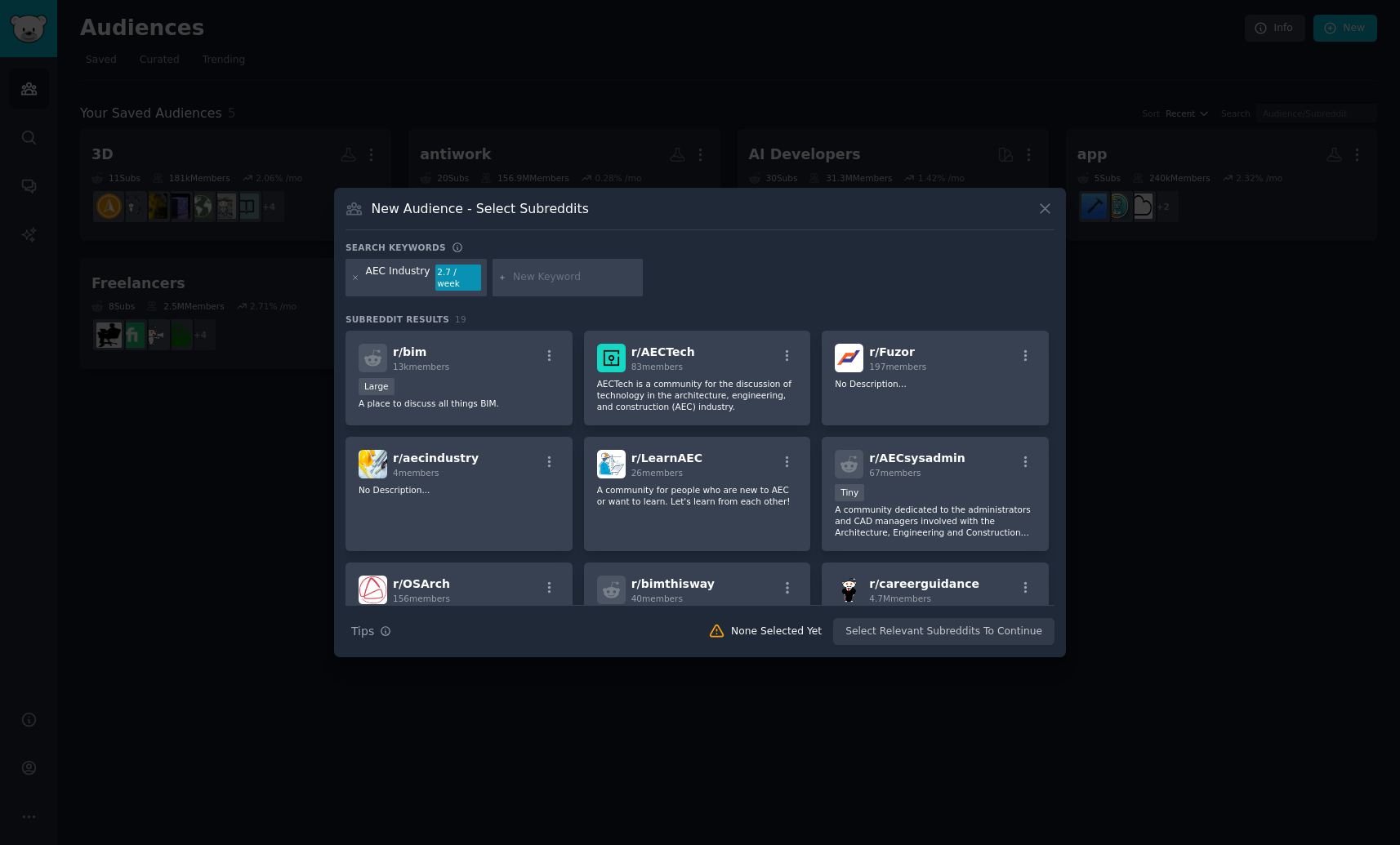
click at [461, 378] on div "Large" at bounding box center [460, 388] width 201 height 20
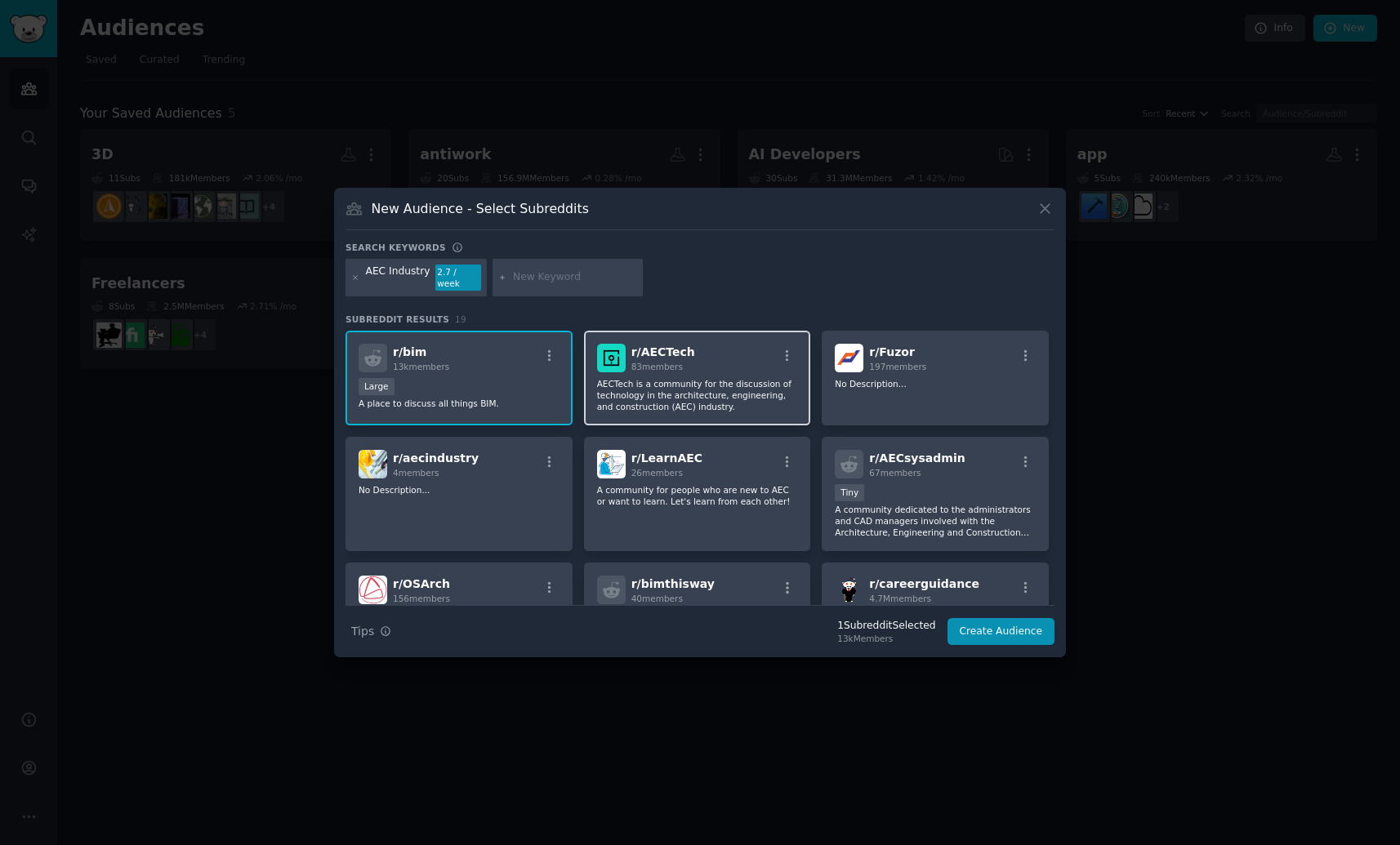
click at [749, 394] on p "AECTech is a community for the discussion of technology in the architecture, en…" at bounding box center [698, 395] width 201 height 34
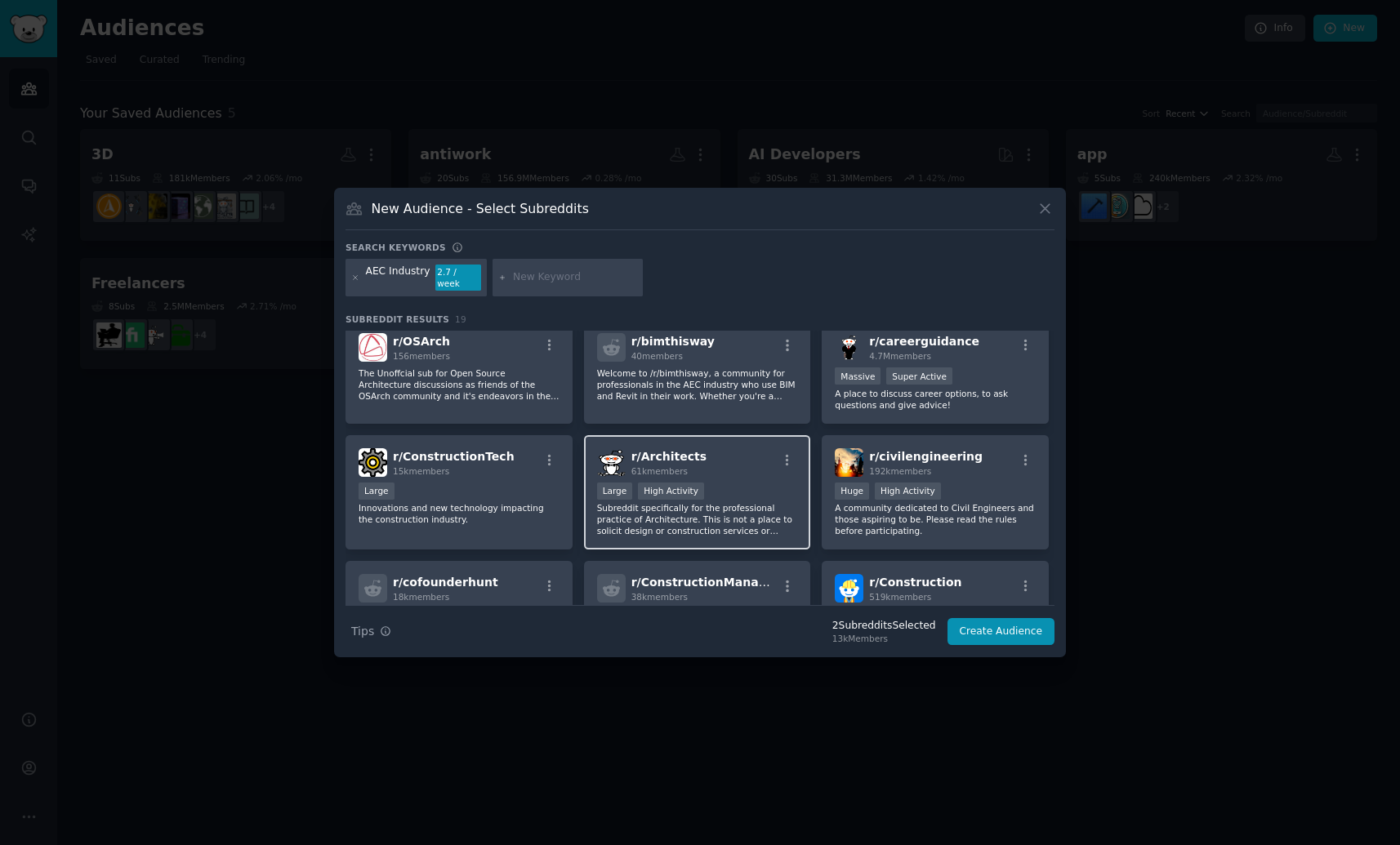
scroll to position [221, 0]
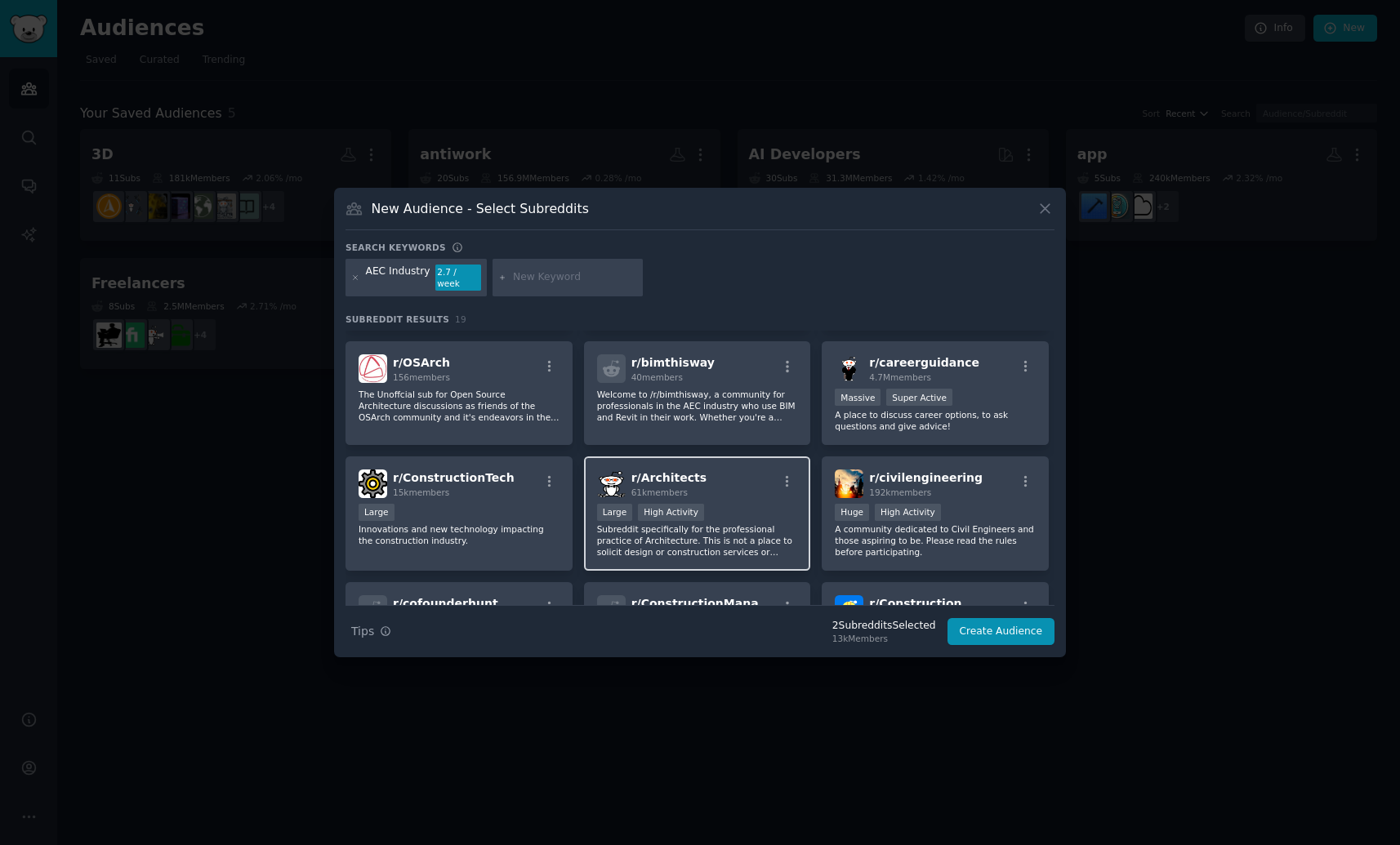
click at [732, 490] on div "r/ Architects 61k members" at bounding box center [698, 483] width 201 height 29
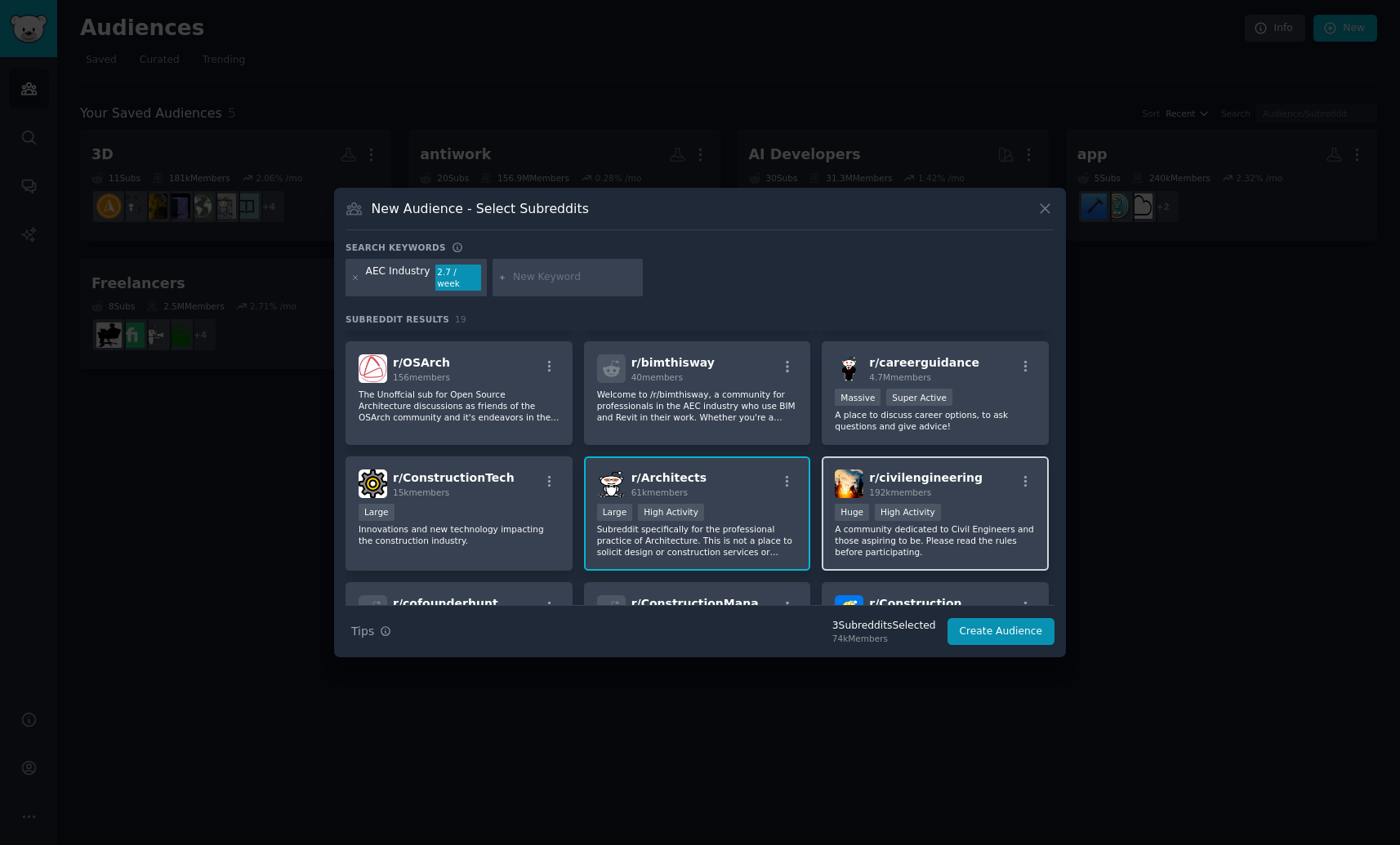
click at [985, 539] on p "A community dedicated to Civil Engineers and those aspiring to be. Please read …" at bounding box center [936, 540] width 201 height 34
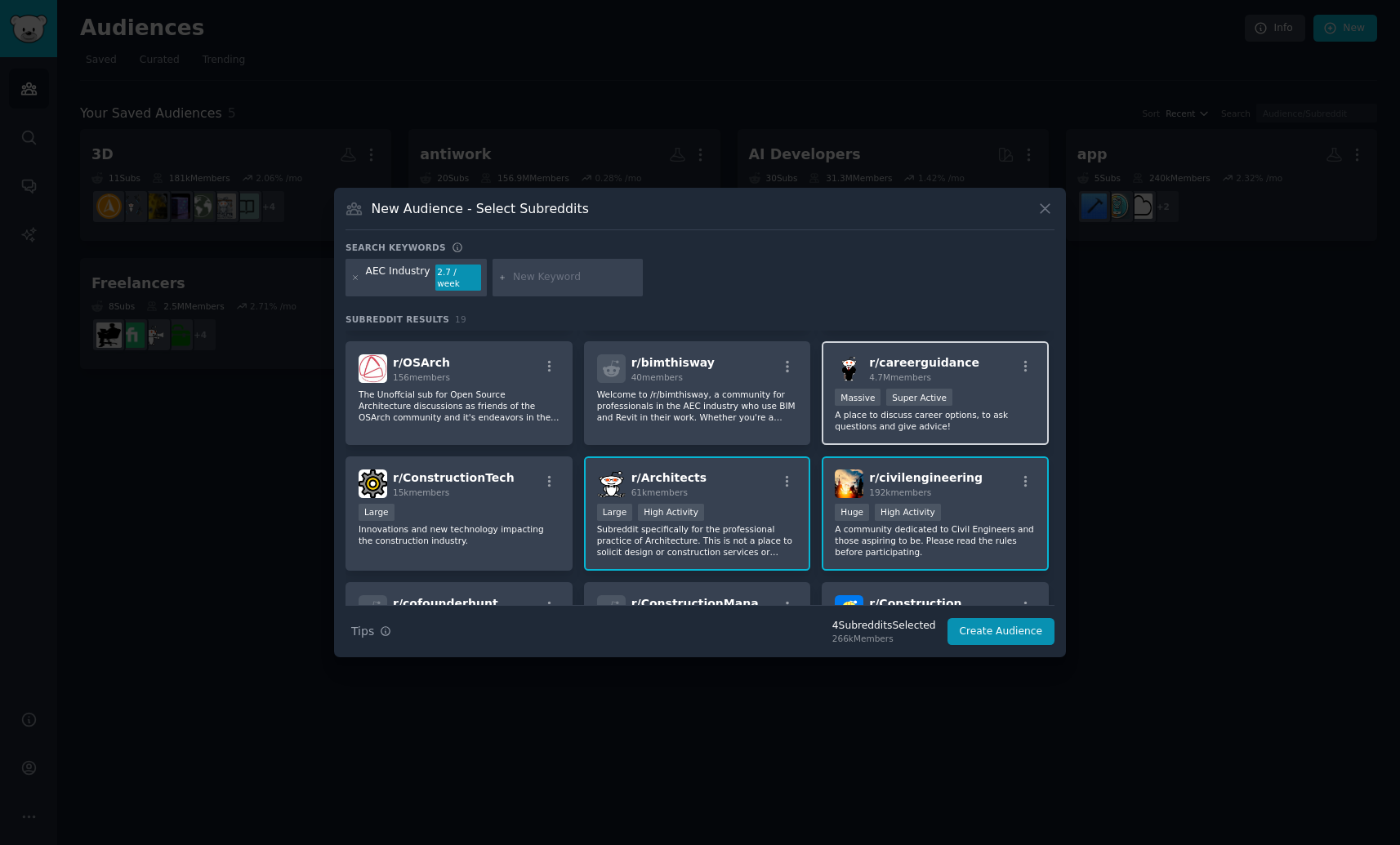
click at [986, 398] on div "Massive Super Active" at bounding box center [936, 399] width 201 height 20
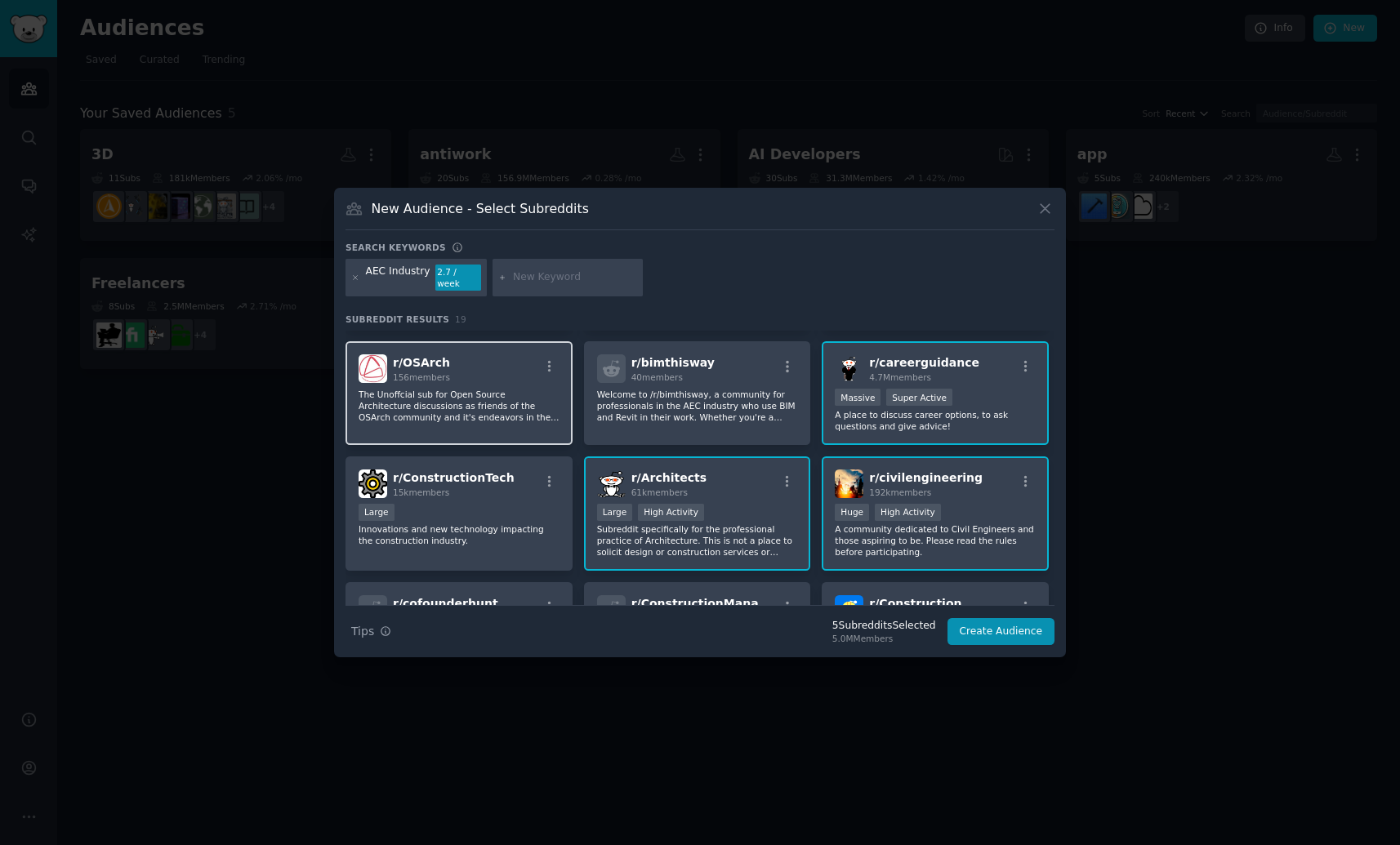
click at [469, 423] on div "r/ OSArch 156 members The Unoffcial sub for Open Source Architecture discussion…" at bounding box center [459, 393] width 227 height 103
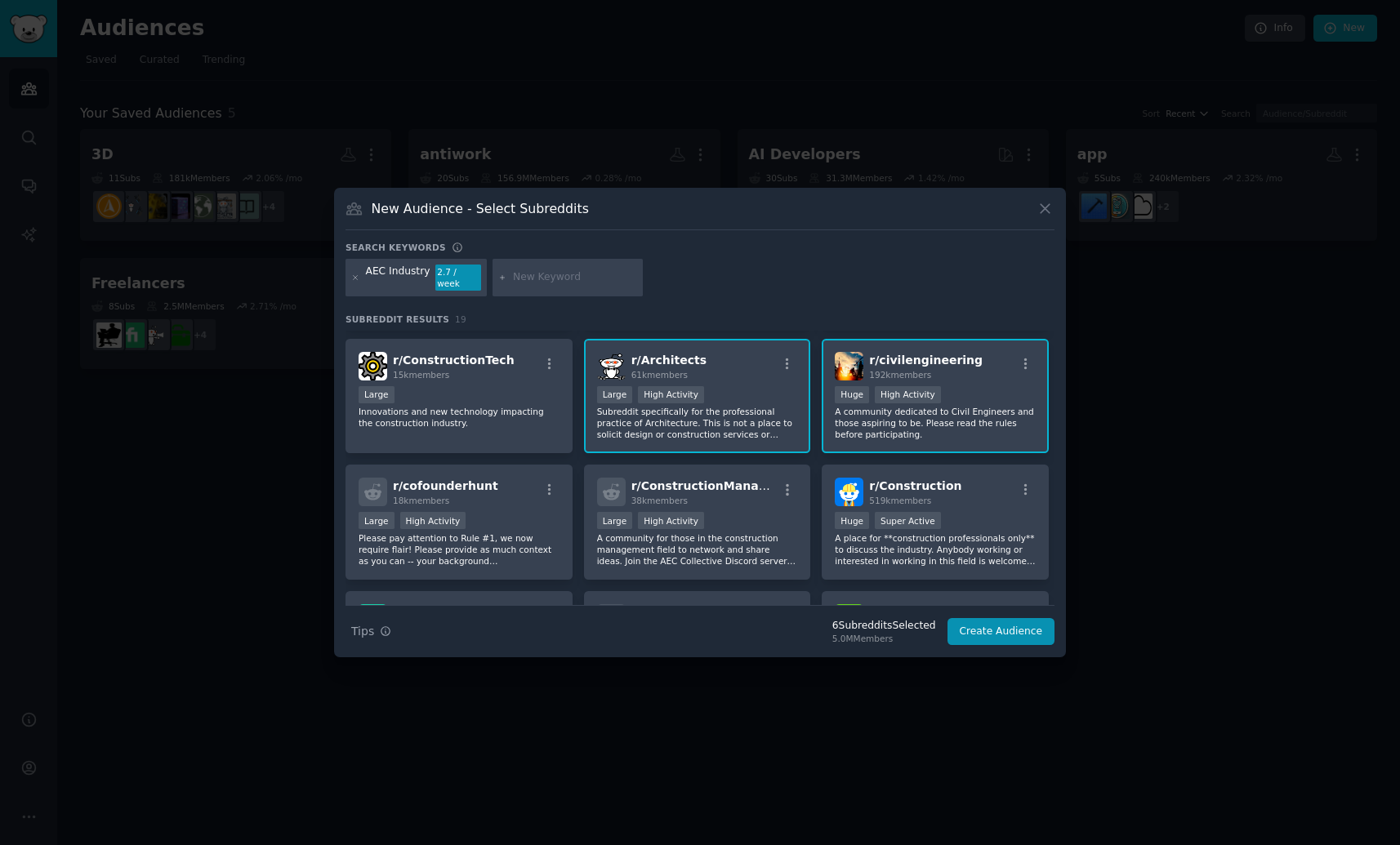
scroll to position [350, 0]
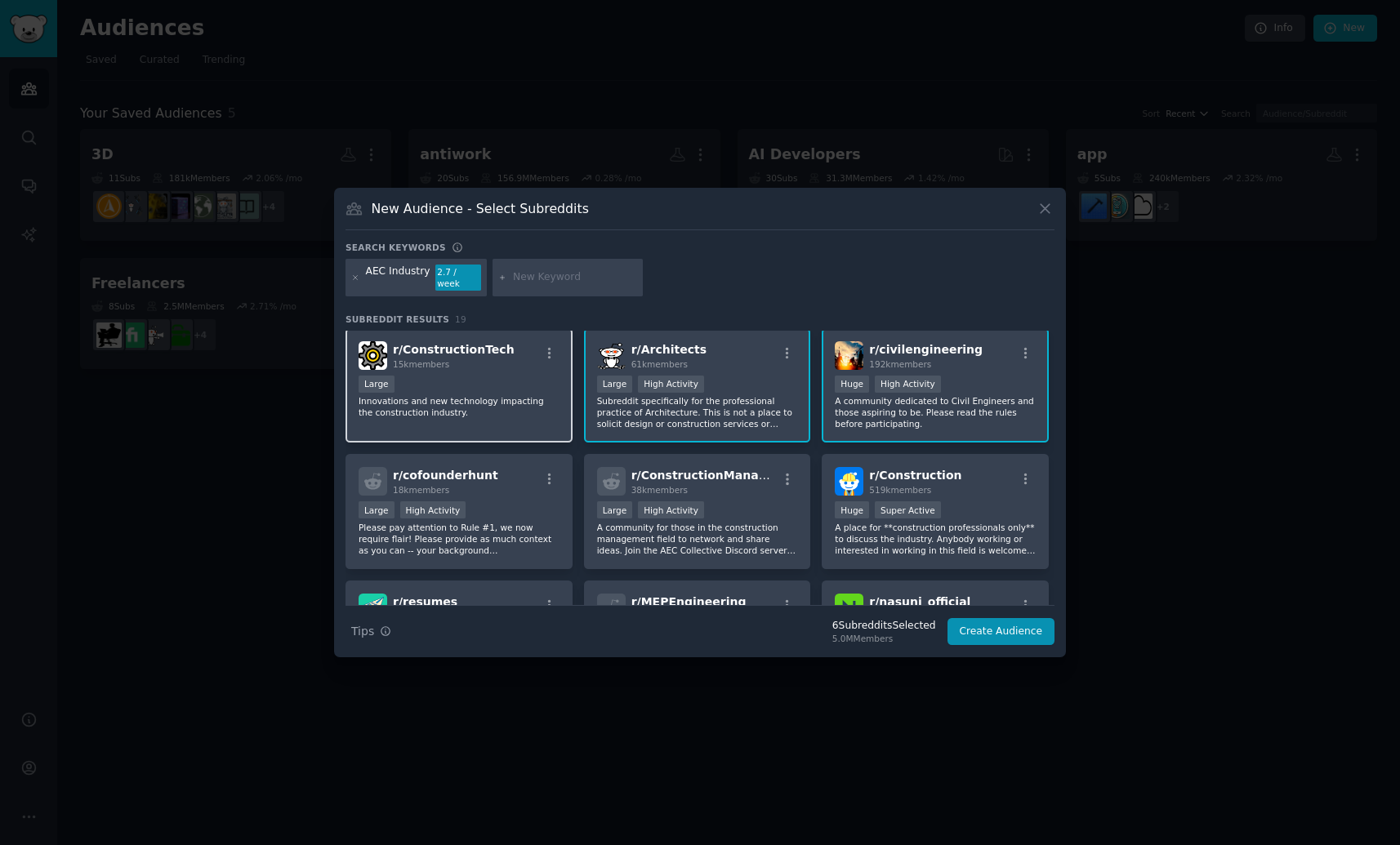
click at [488, 410] on p "Innovations and new technology impacting the construction industry." at bounding box center [460, 406] width 201 height 23
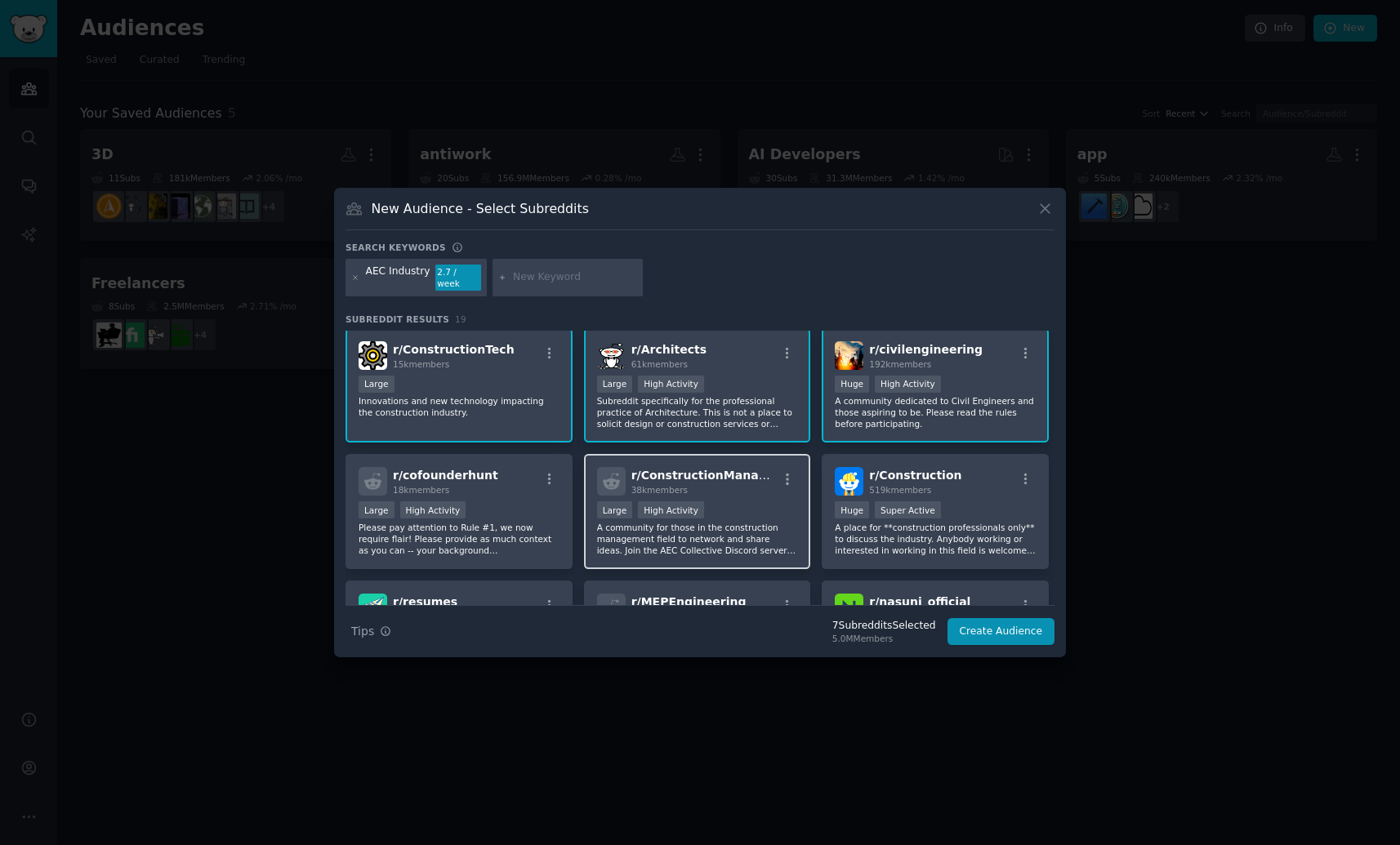
click at [659, 548] on p "A community for those in the construction management field to network and share…" at bounding box center [698, 539] width 201 height 34
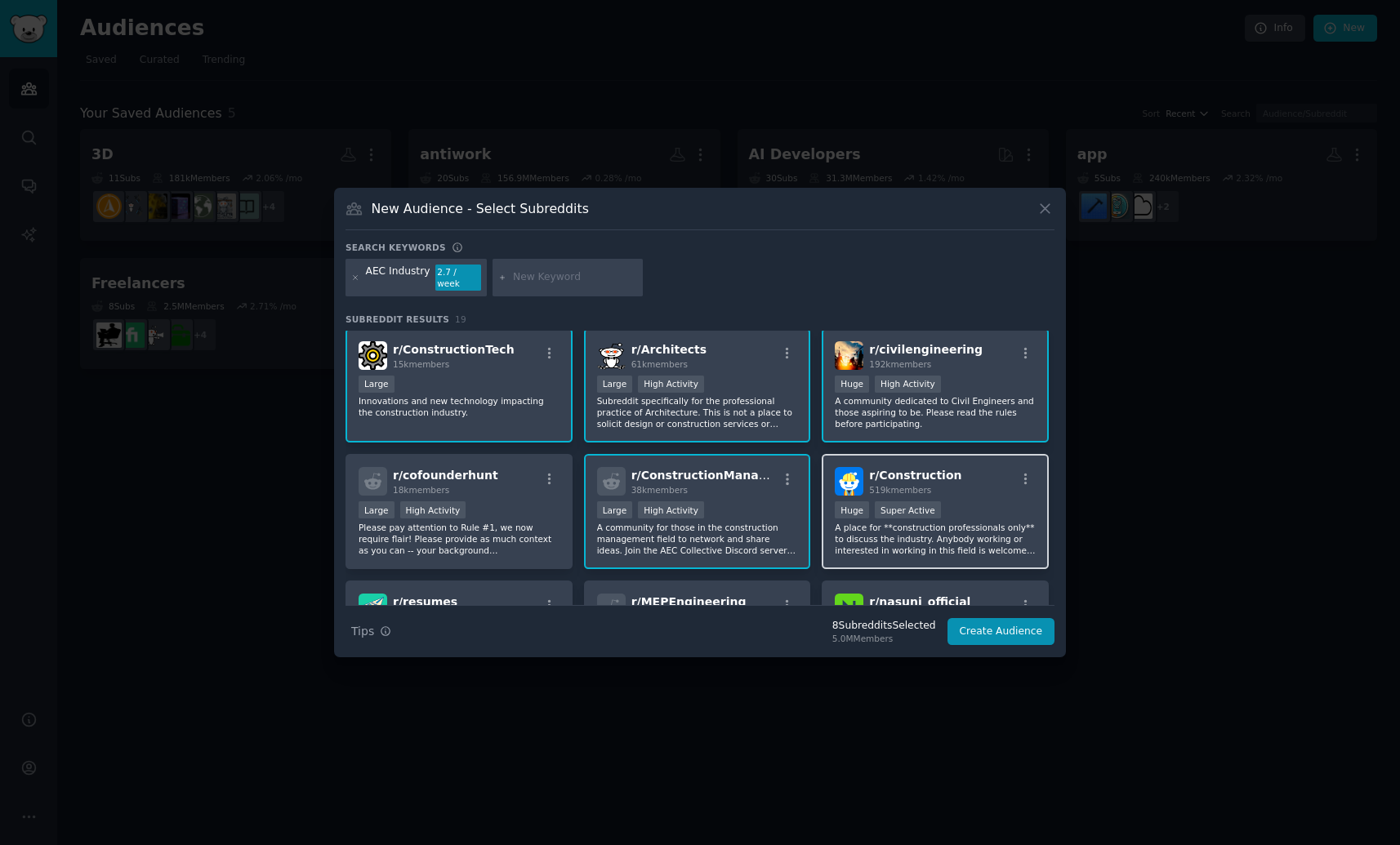
click at [882, 553] on div "r/ Construction 519k members Huge Super Active A place for **construction profe…" at bounding box center [936, 511] width 227 height 115
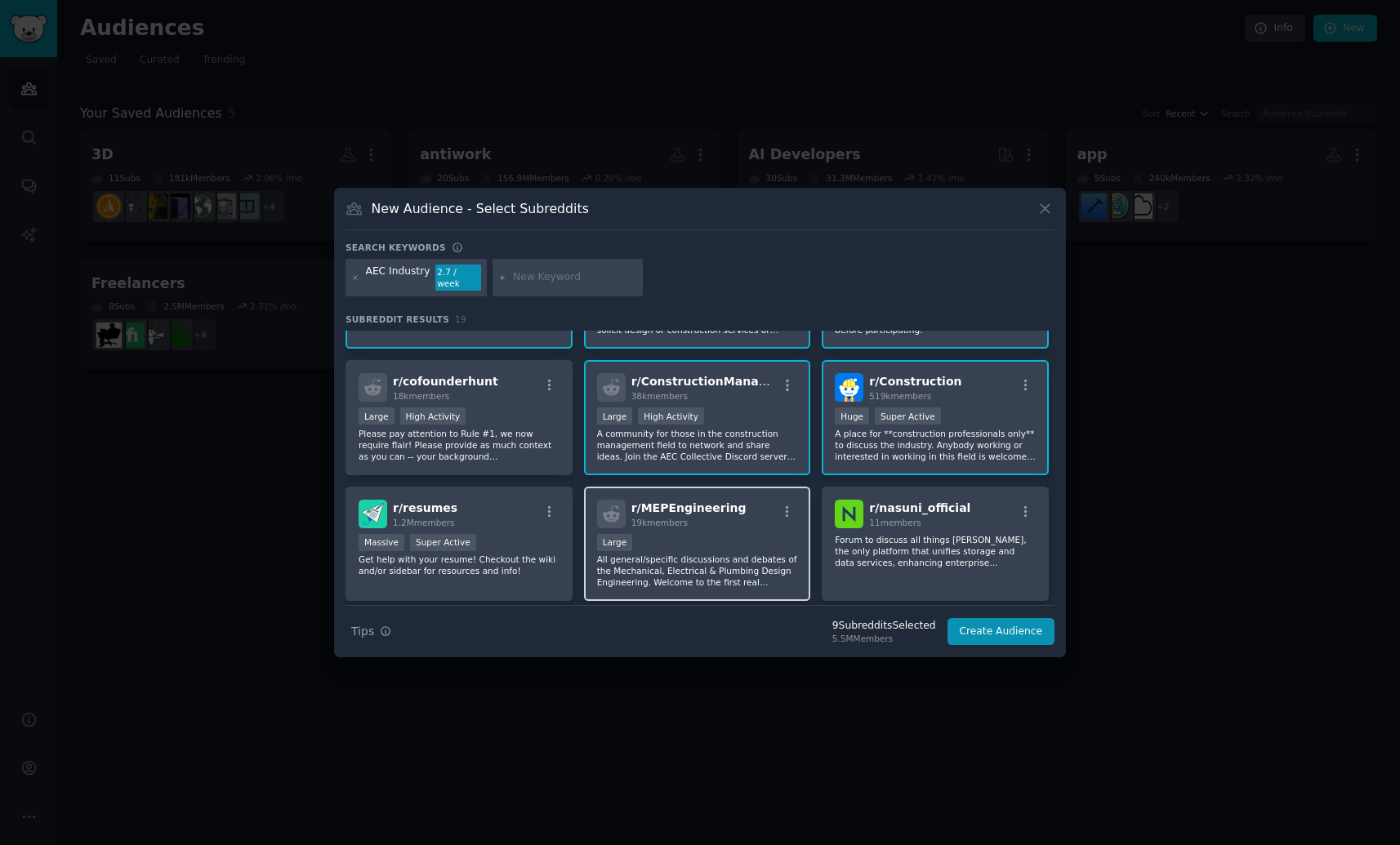
scroll to position [454, 0]
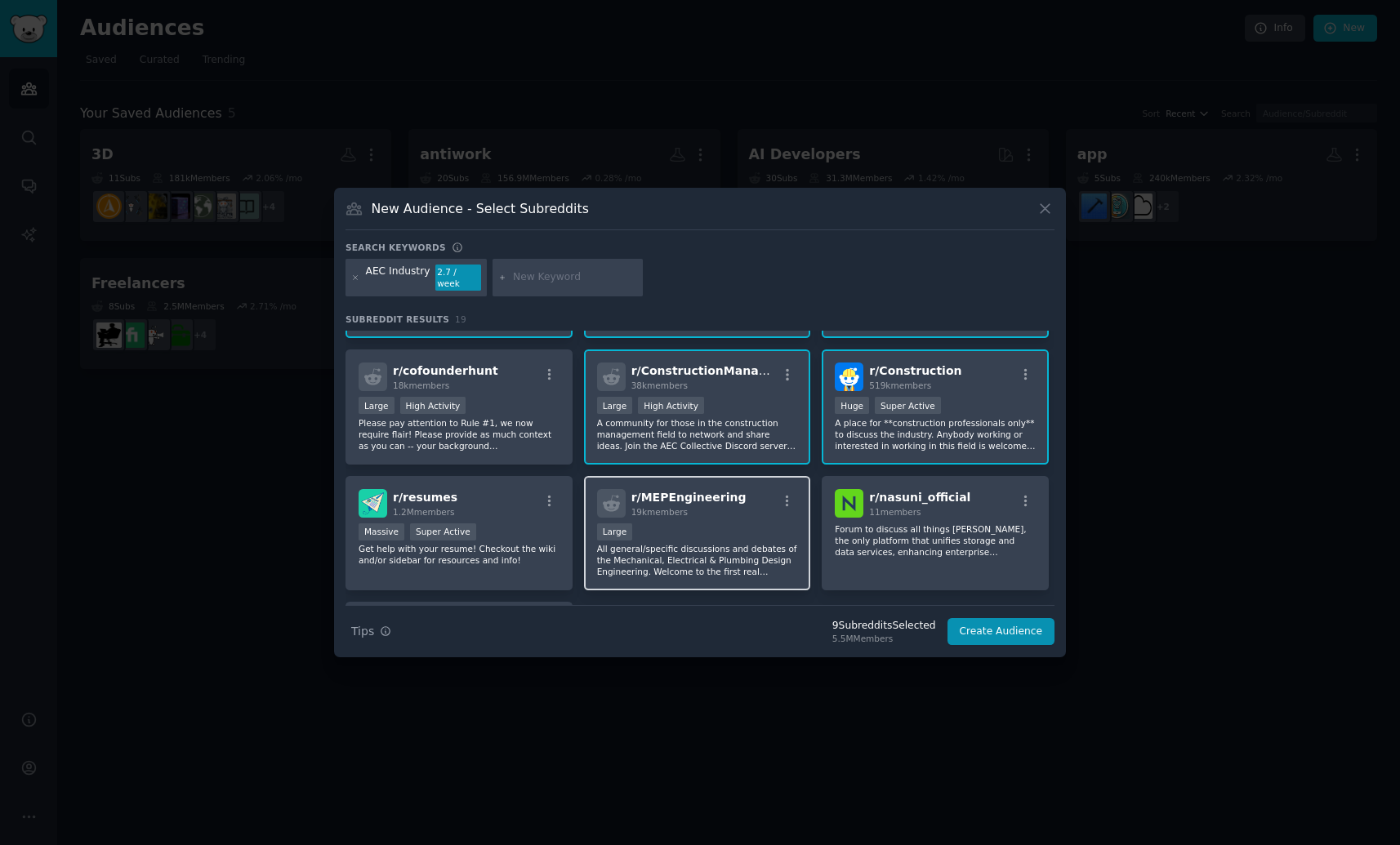
click at [730, 562] on p "All general/specific discussions and debates of the Mechanical, Electrical & Pl…" at bounding box center [698, 560] width 201 height 34
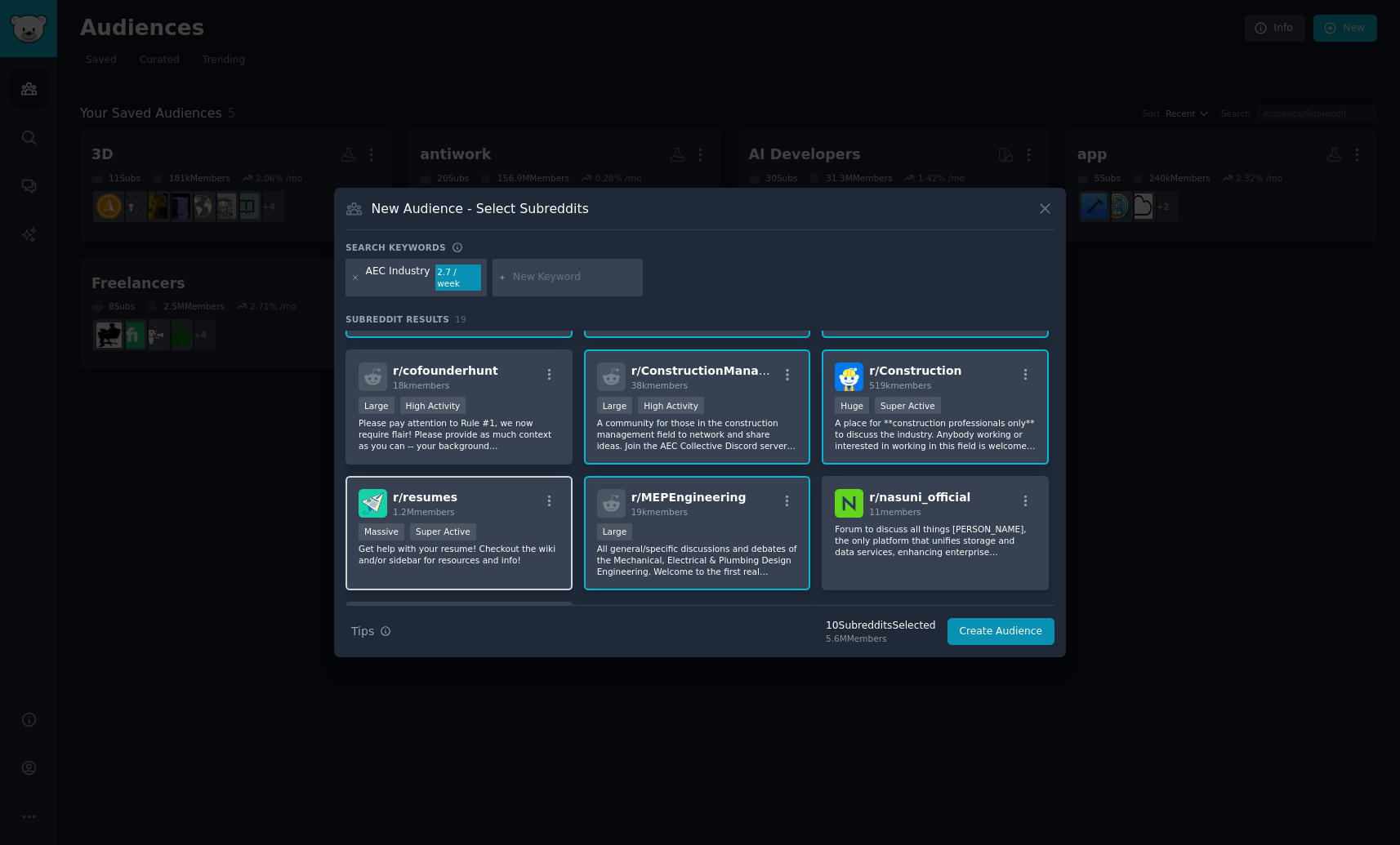
click at [517, 560] on div "r/ resumes 1.2M members Massive Super Active Get help with your resume! Checkou…" at bounding box center [459, 533] width 227 height 115
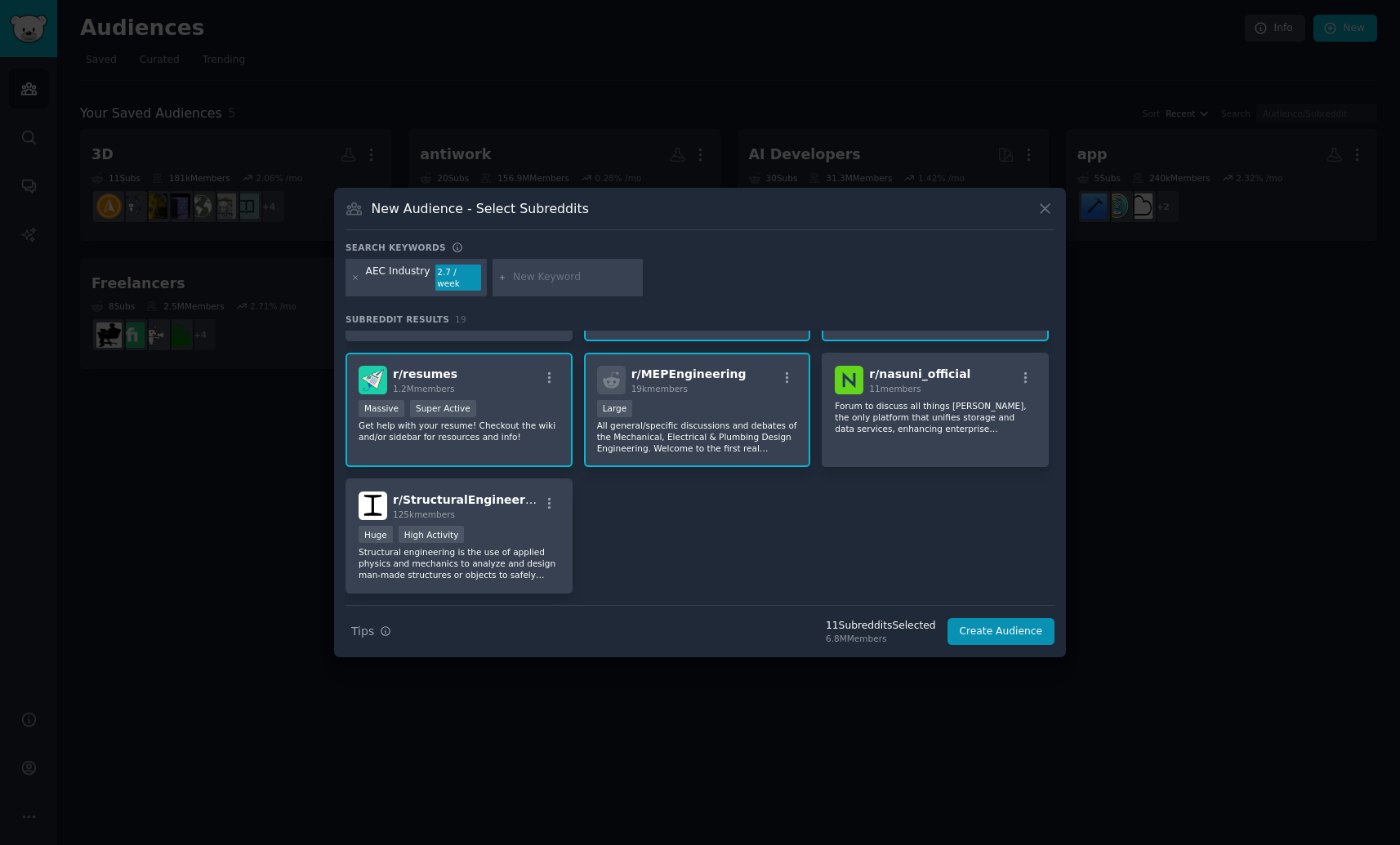
scroll to position [588, 0]
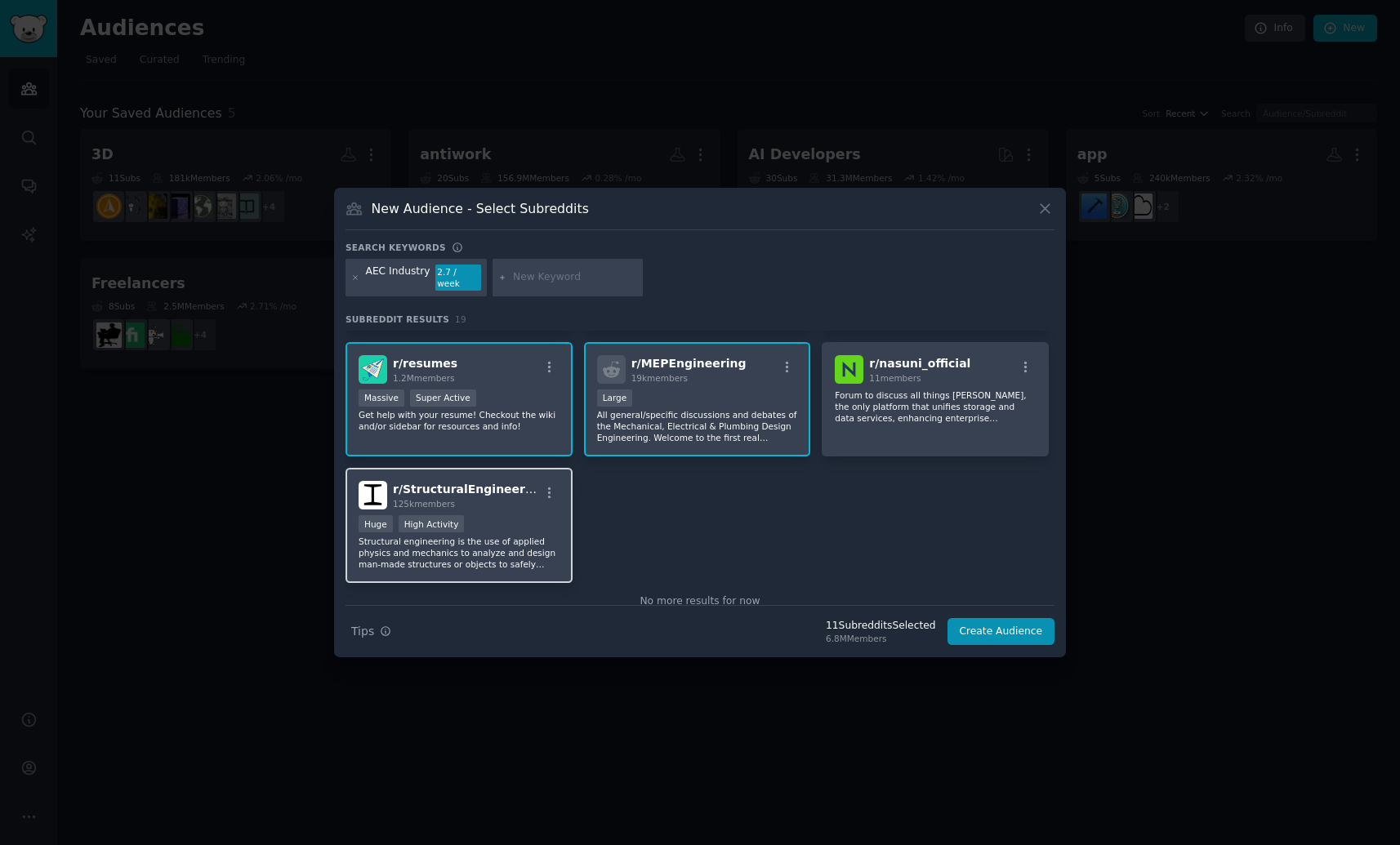
click at [520, 552] on p "Structural engineering is the use of applied physics and mechanics to analyze a…" at bounding box center [460, 553] width 201 height 34
click at [525, 281] on input "text" at bounding box center [575, 278] width 125 height 15
type input "Construction"
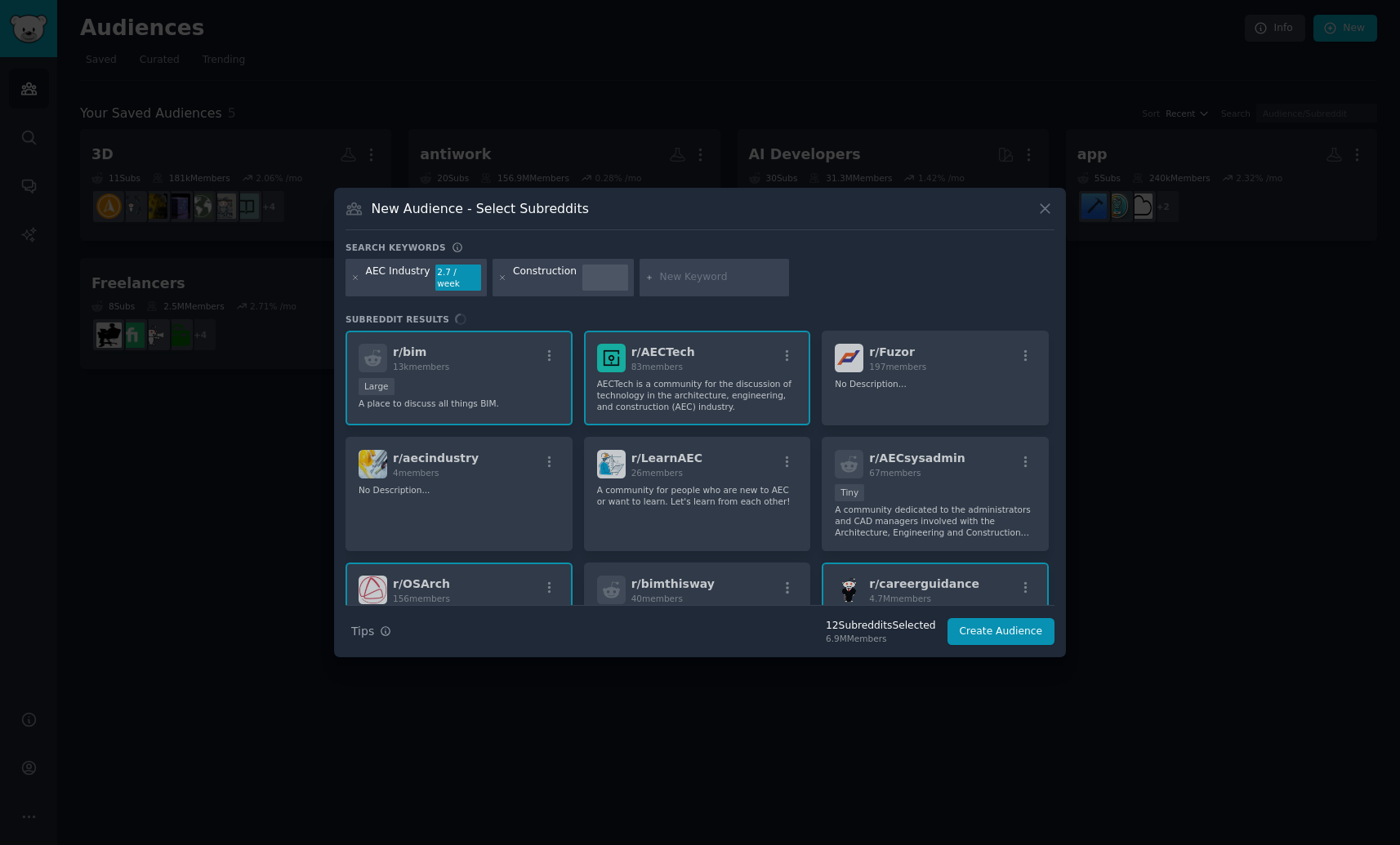
click at [697, 276] on input "text" at bounding box center [721, 278] width 125 height 15
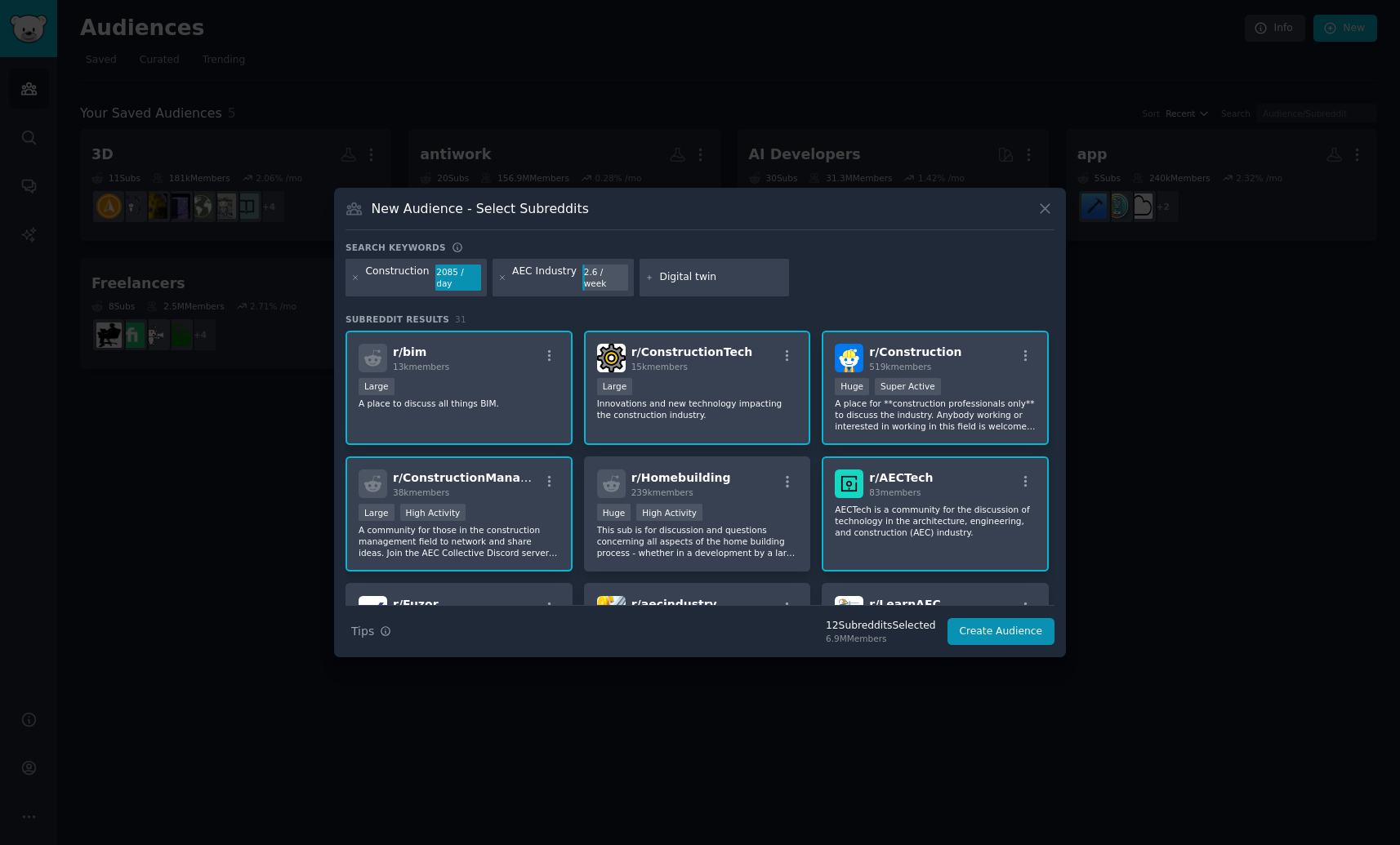
type input "Digital twins"
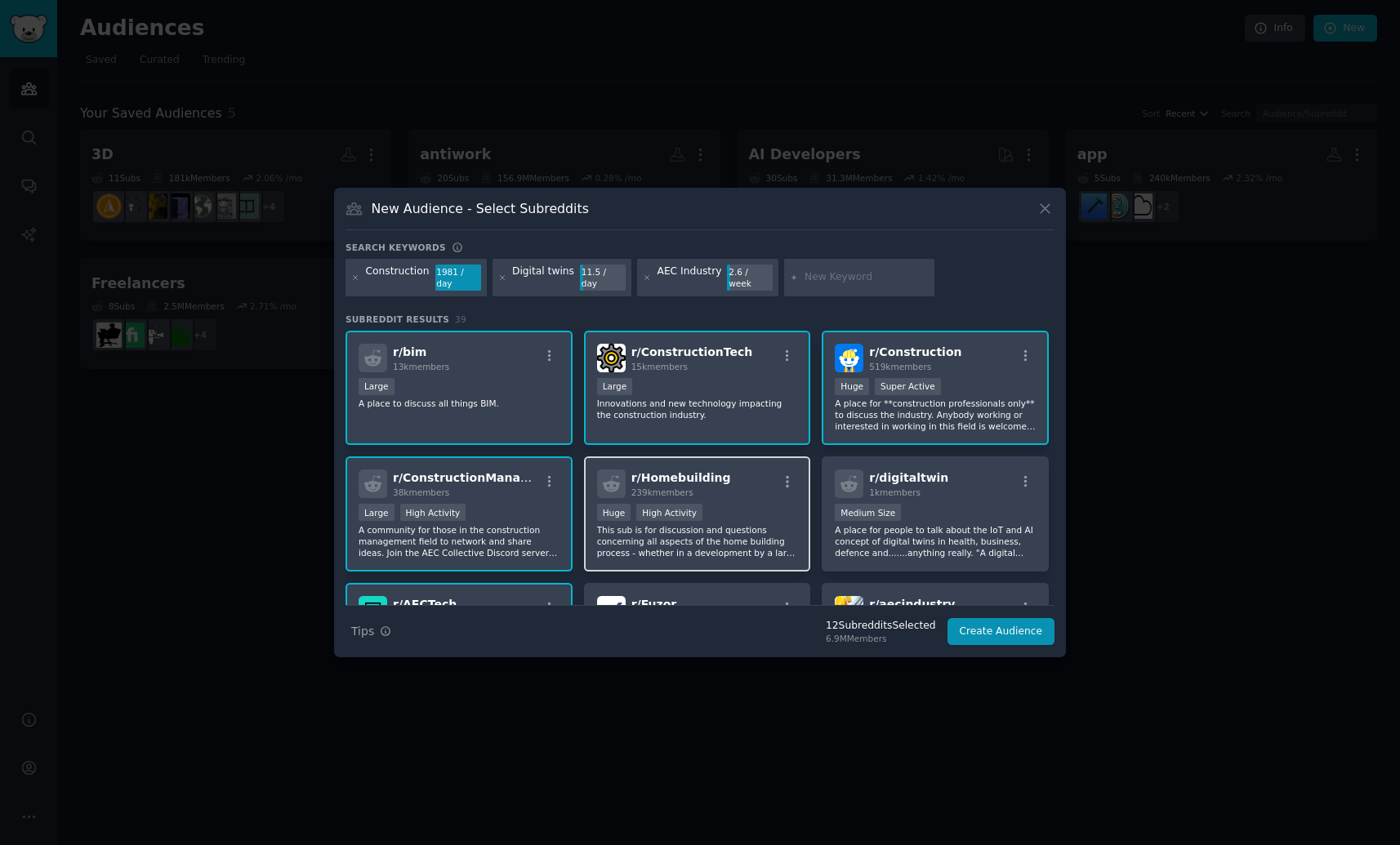
click at [746, 542] on p "This sub is for discussion and questions concerning all aspects of the home bui…" at bounding box center [698, 541] width 201 height 34
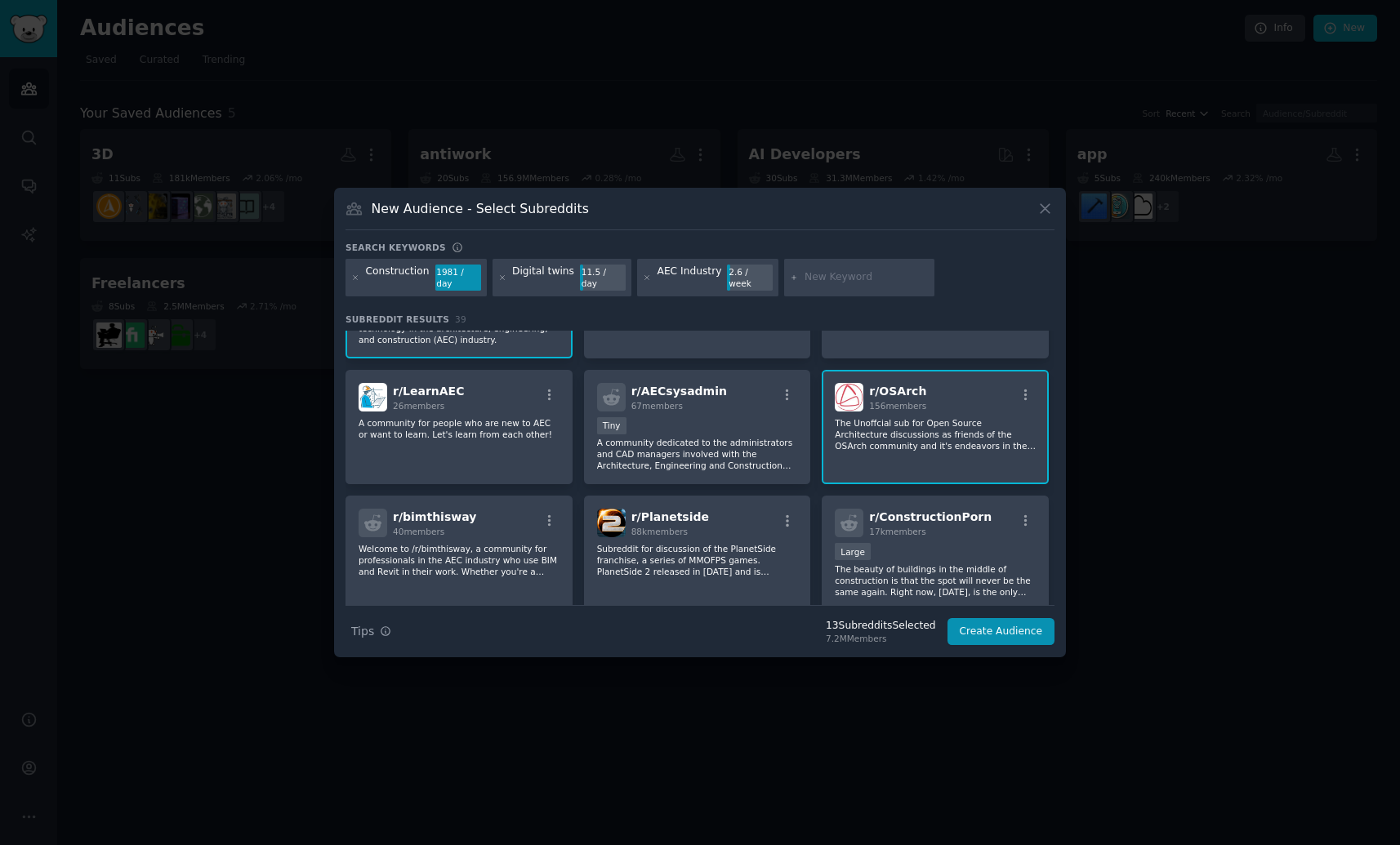
scroll to position [467, 0]
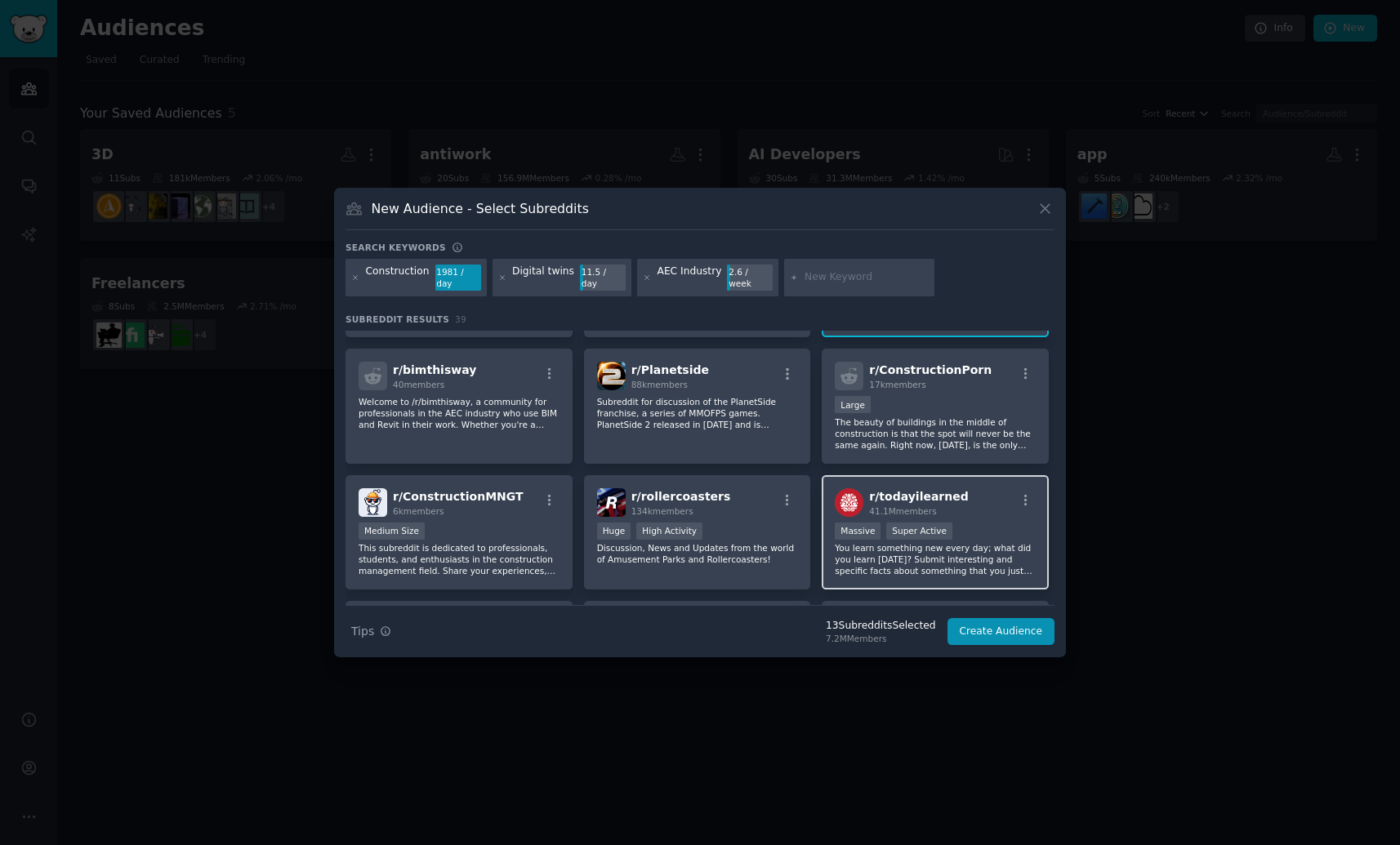
click at [908, 564] on p "You learn something new every day; what did you learn [DATE]? Submit interestin…" at bounding box center [936, 559] width 201 height 34
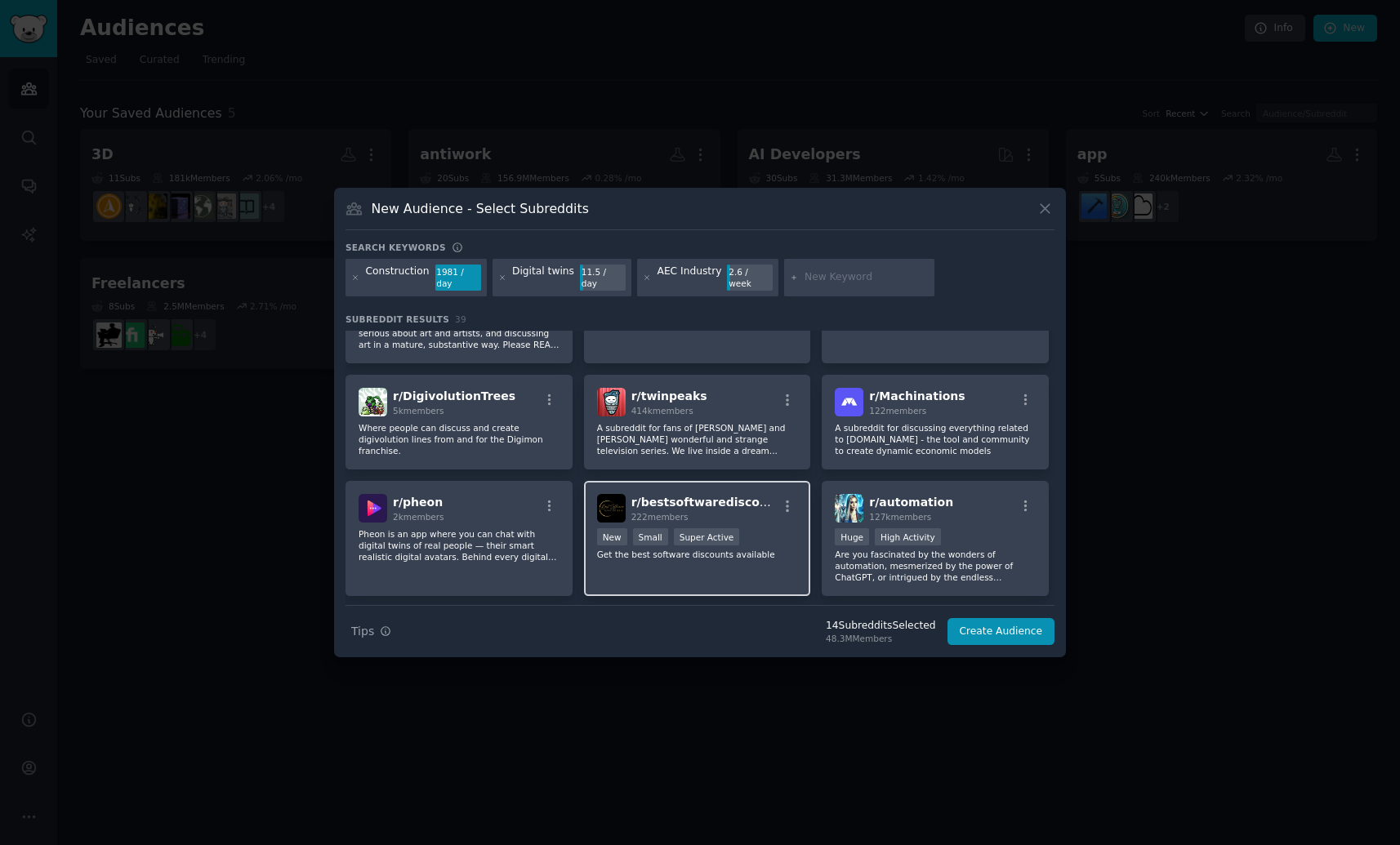
scroll to position [922, 0]
